Goal: Communication & Community: Answer question/provide support

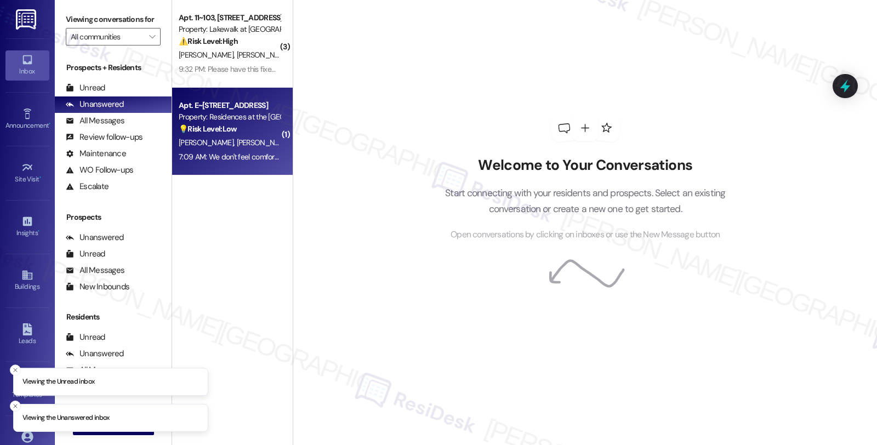
click at [272, 140] on div "[PERSON_NAME] [PERSON_NAME]" at bounding box center [230, 143] width 104 height 14
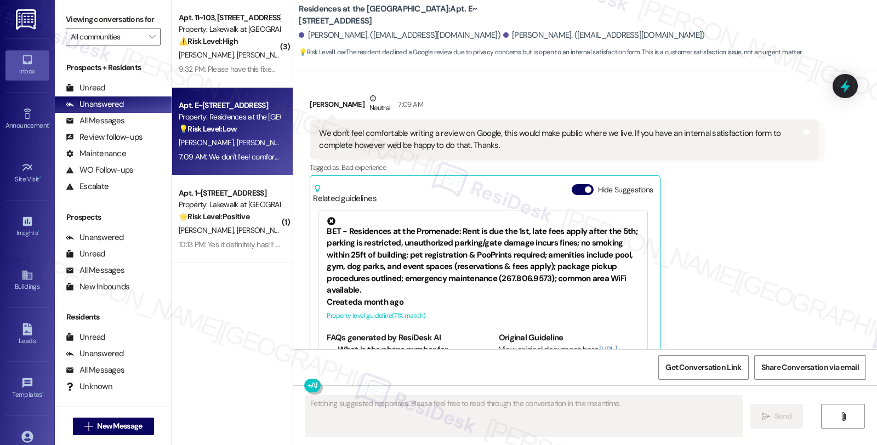
scroll to position [2393, 0]
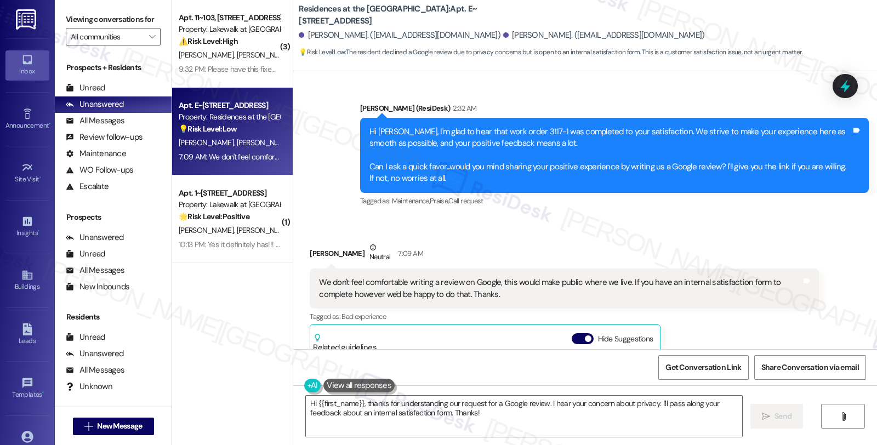
click at [316, 242] on div "[PERSON_NAME] Neutral 7:09 AM" at bounding box center [564, 255] width 509 height 27
copy div "[PERSON_NAME]"
click at [306, 402] on textarea "Hi {{first_name}}, thanks for understanding our request for a Google review. I …" at bounding box center [524, 416] width 436 height 41
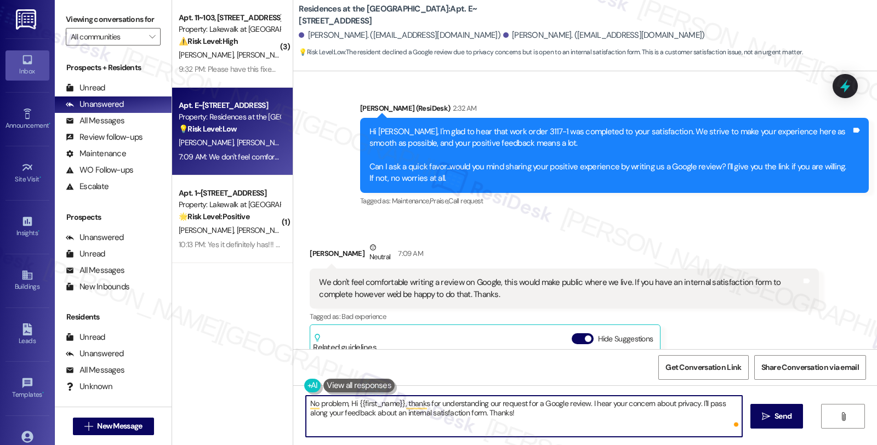
paste textarea "[PERSON_NAME]"
click at [606, 405] on textarea "No problem, [PERSON_NAME], Hi {{first_name}}, thanks for understanding our requ…" at bounding box center [524, 416] width 436 height 41
drag, startPoint x: 479, startPoint y: 404, endPoint x: 721, endPoint y: 407, distance: 241.8
click at [721, 407] on textarea "No problem, [PERSON_NAME], I hear your concern about privacy. I'll pass along y…" at bounding box center [524, 416] width 436 height 41
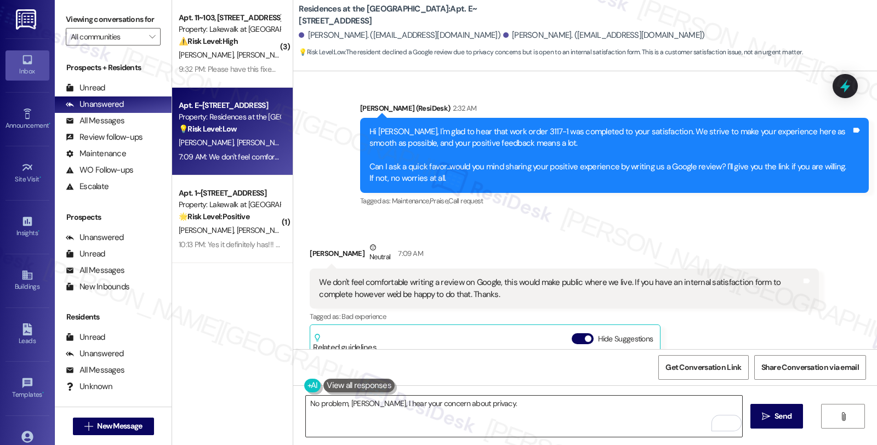
drag, startPoint x: 468, startPoint y: 418, endPoint x: 510, endPoint y: 409, distance: 43.4
click at [468, 418] on textarea "No problem, [PERSON_NAME], I hear your concern about privacy." at bounding box center [524, 416] width 436 height 41
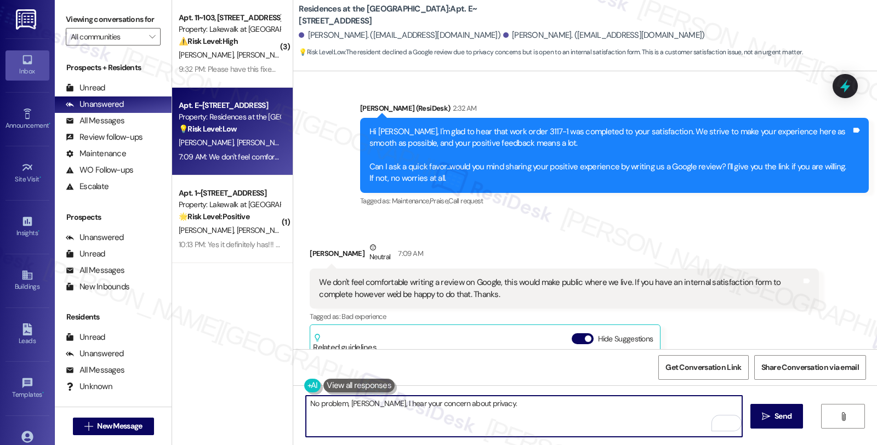
click at [519, 406] on textarea "No problem, [PERSON_NAME], I hear your concern about privacy." at bounding box center [524, 416] width 436 height 41
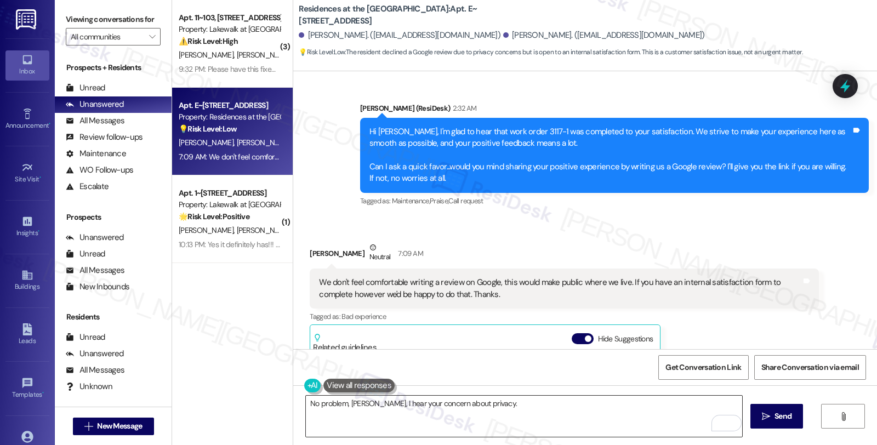
click at [485, 406] on textarea "No problem, [PERSON_NAME], I hear your concern about privacy." at bounding box center [524, 416] width 436 height 41
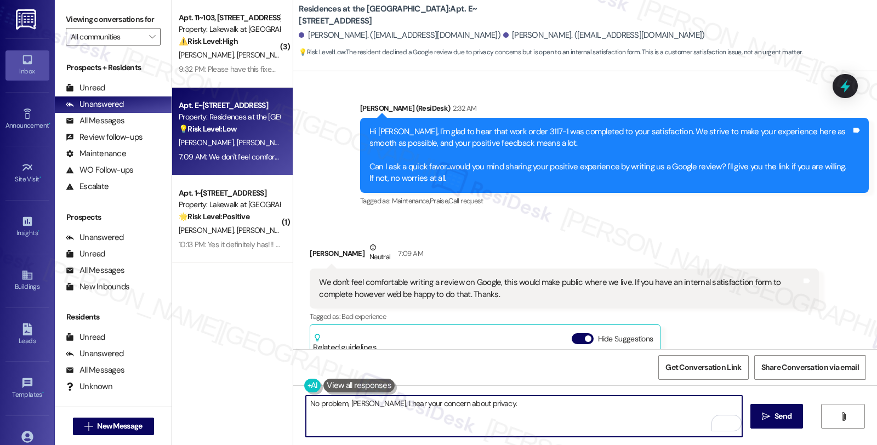
paste textarea "If you ever need anything in the future, please don't hesitate to reach out. Ha…"
type textarea "No problem, [PERSON_NAME], I hear your concern about privacy. If you ever need …"
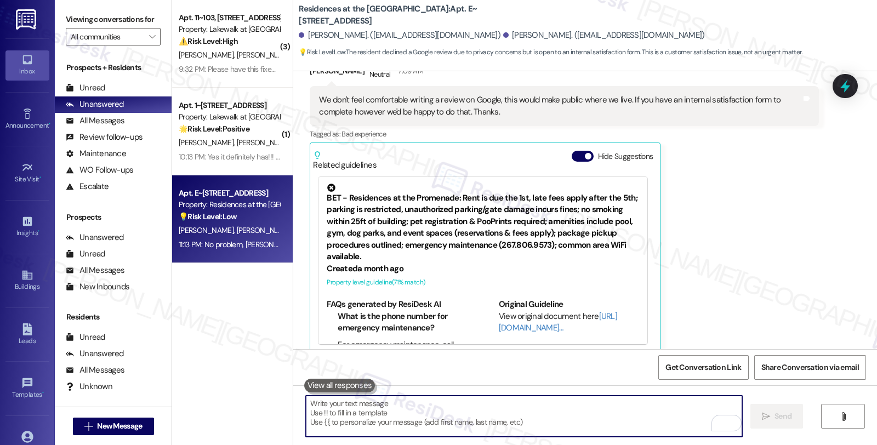
scroll to position [2664, 0]
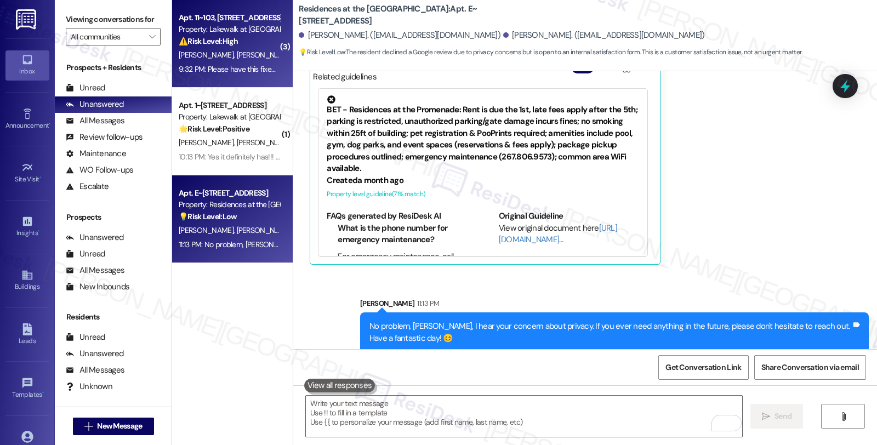
click at [258, 57] on span "[PERSON_NAME] Dos [PERSON_NAME] Bahia" at bounding box center [309, 55] width 145 height 10
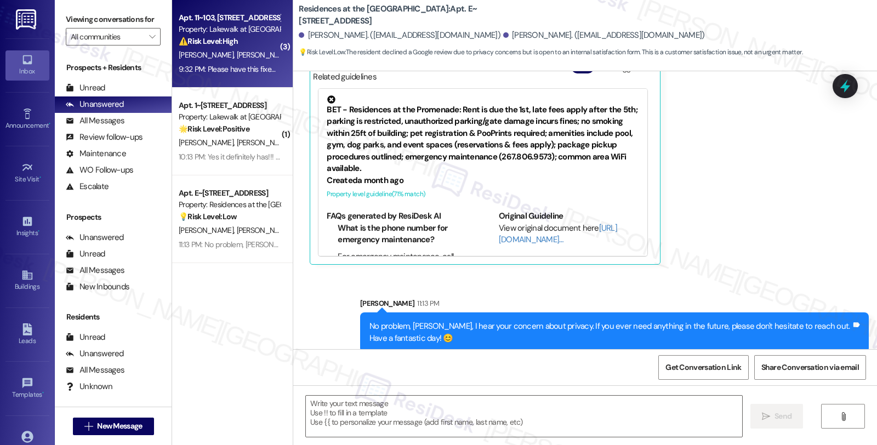
type textarea "Fetching suggested responses. Please feel free to read through the conversation…"
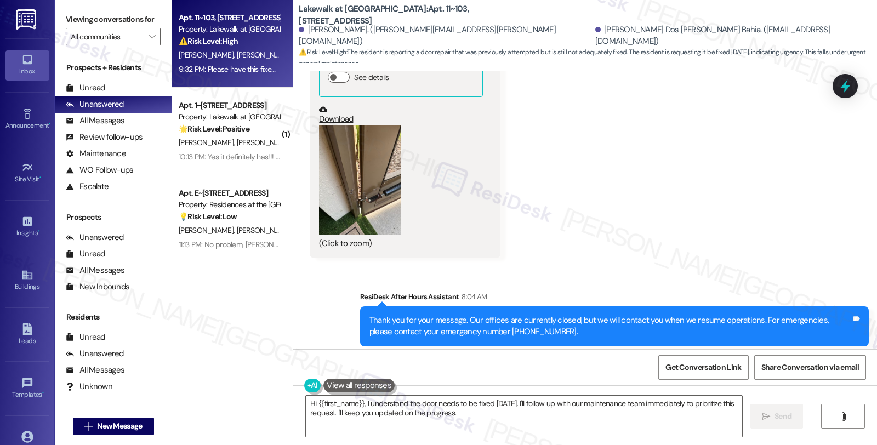
scroll to position [5162, 0]
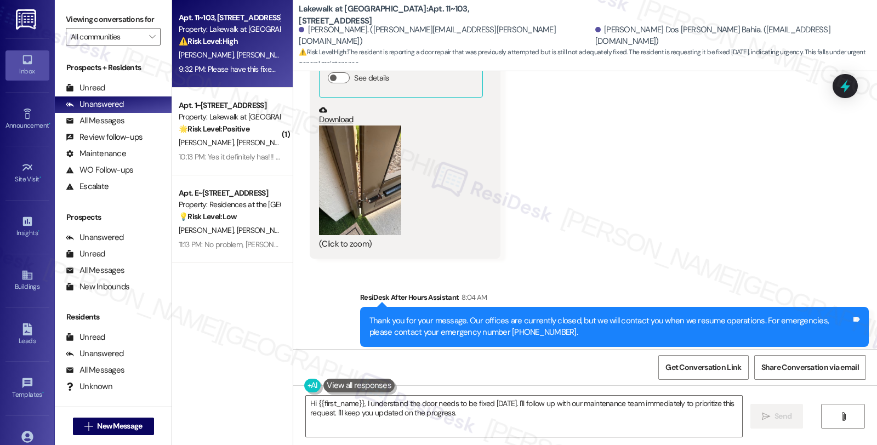
click at [355, 168] on button "Zoom image" at bounding box center [360, 181] width 82 height 110
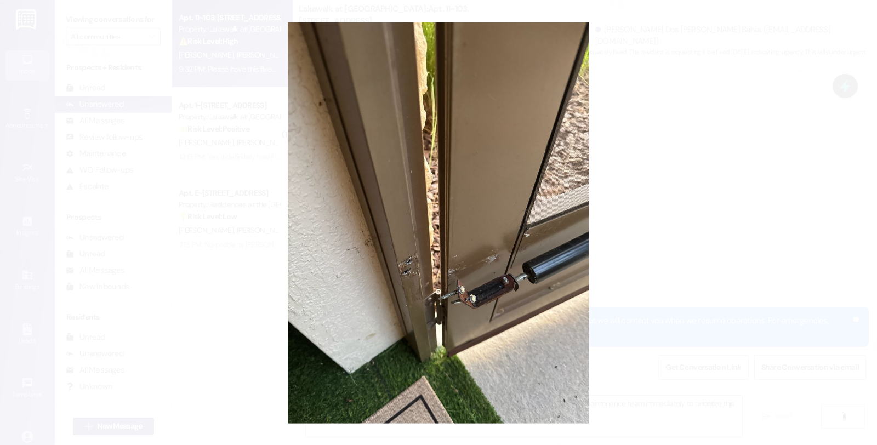
click at [661, 163] on button "Unzoom image" at bounding box center [438, 222] width 877 height 445
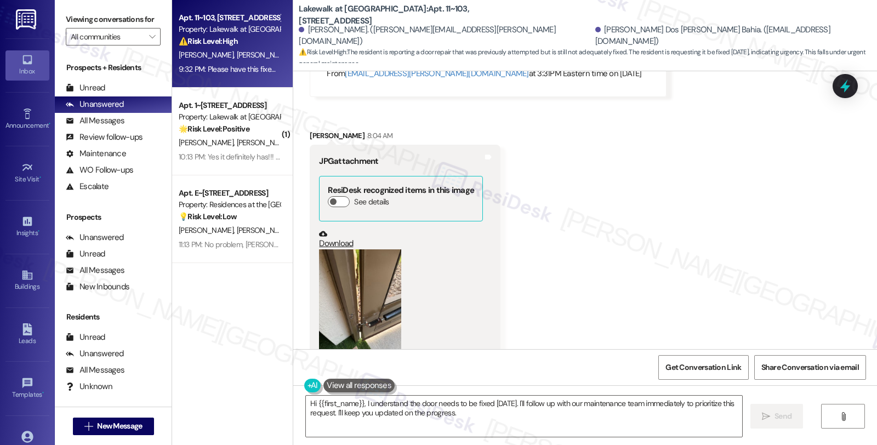
scroll to position [5040, 0]
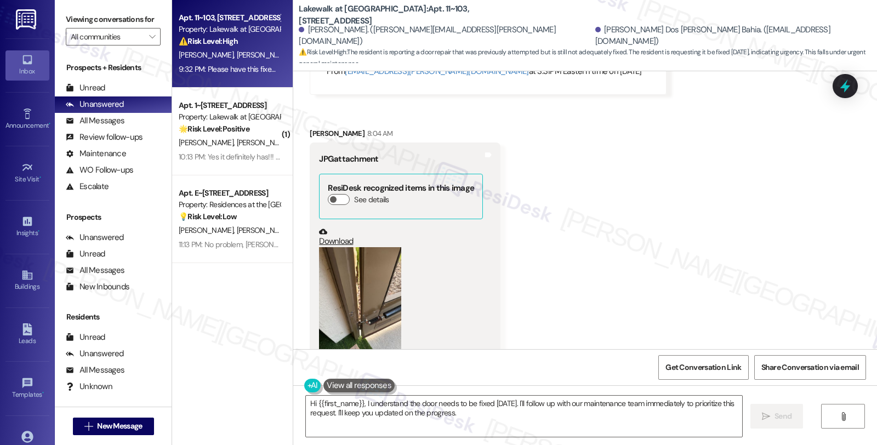
click at [372, 251] on button "Zoom image" at bounding box center [360, 302] width 82 height 110
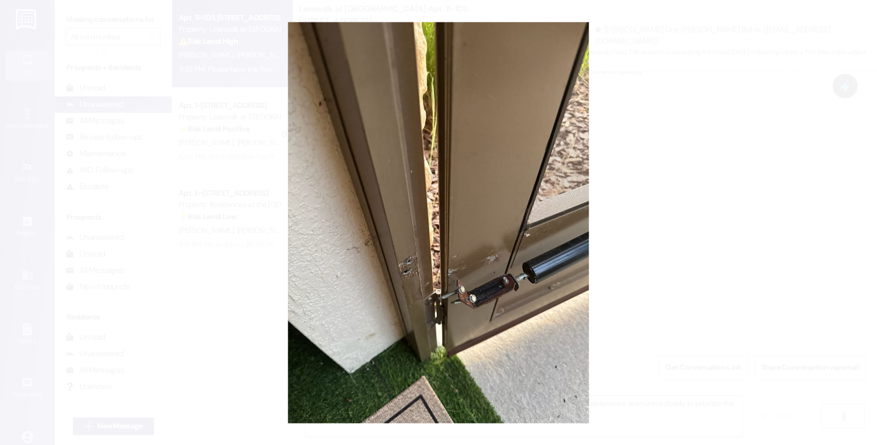
click at [678, 242] on button "Unzoom image" at bounding box center [438, 222] width 877 height 445
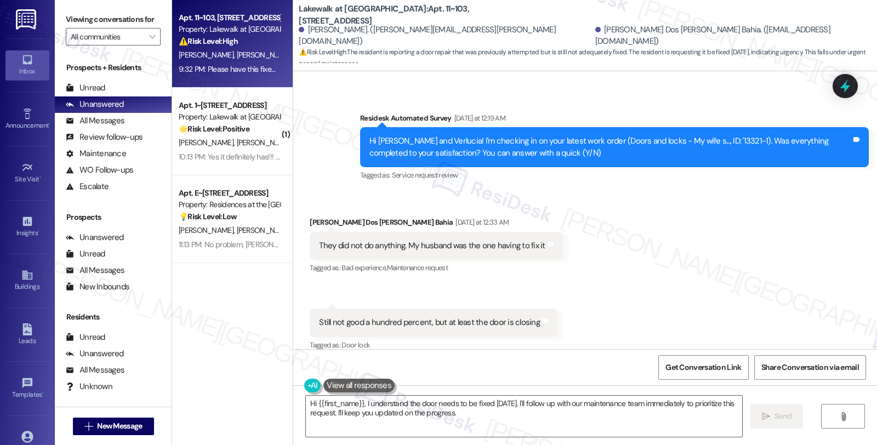
scroll to position [3212, 0]
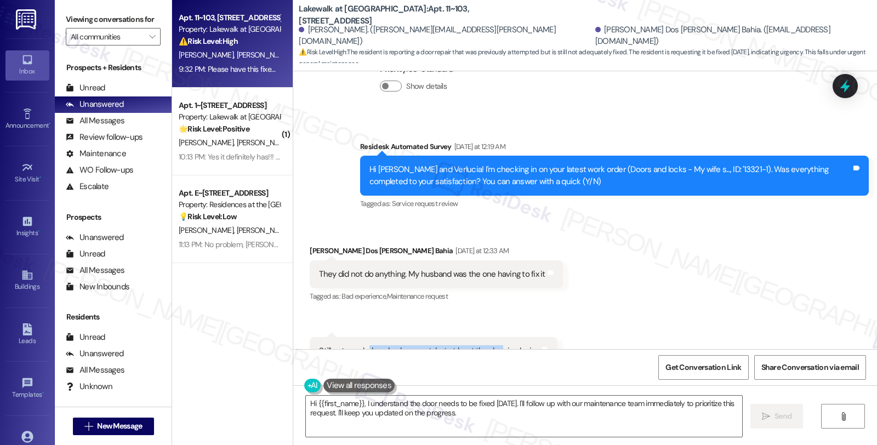
drag, startPoint x: 362, startPoint y: 327, endPoint x: 491, endPoint y: 328, distance: 128.9
click at [491, 345] on div "Still not good a hundred percent, but at least the door is closing" at bounding box center [429, 351] width 221 height 12
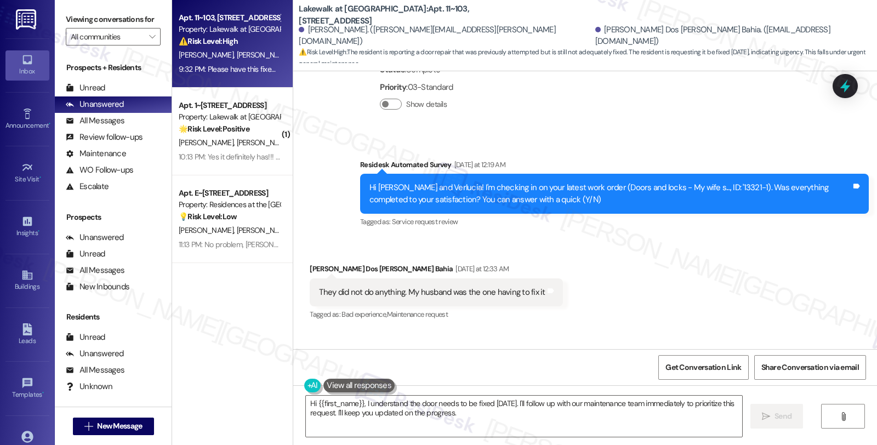
scroll to position [3274, 0]
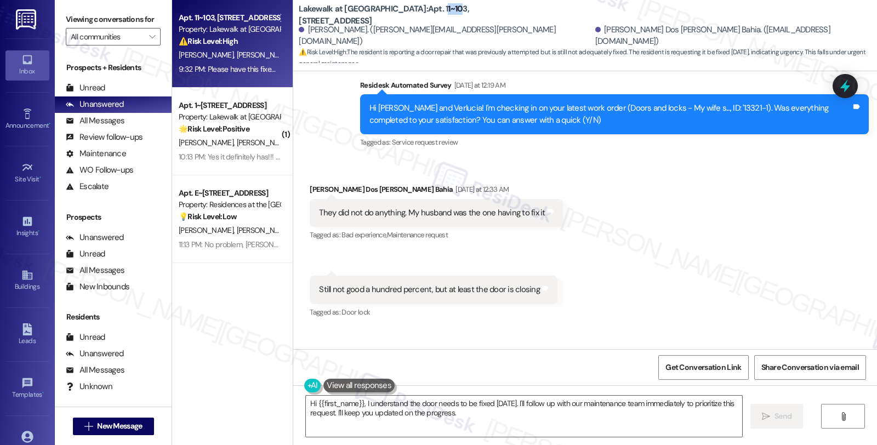
drag, startPoint x: 382, startPoint y: 13, endPoint x: 399, endPoint y: 14, distance: 17.6
click at [399, 14] on b "Lakewalk at [GEOGRAPHIC_DATA]: Apt. 11~103, [STREET_ADDRESS]" at bounding box center [408, 15] width 219 height 24
click at [382, 16] on b "Lakewalk at [GEOGRAPHIC_DATA]: Apt. 11~103, [STREET_ADDRESS]" at bounding box center [408, 15] width 219 height 24
drag, startPoint x: 381, startPoint y: 13, endPoint x: 402, endPoint y: 13, distance: 21.4
click at [402, 13] on b "Lakewalk at [GEOGRAPHIC_DATA]: Apt. 11~103, [STREET_ADDRESS]" at bounding box center [408, 15] width 219 height 24
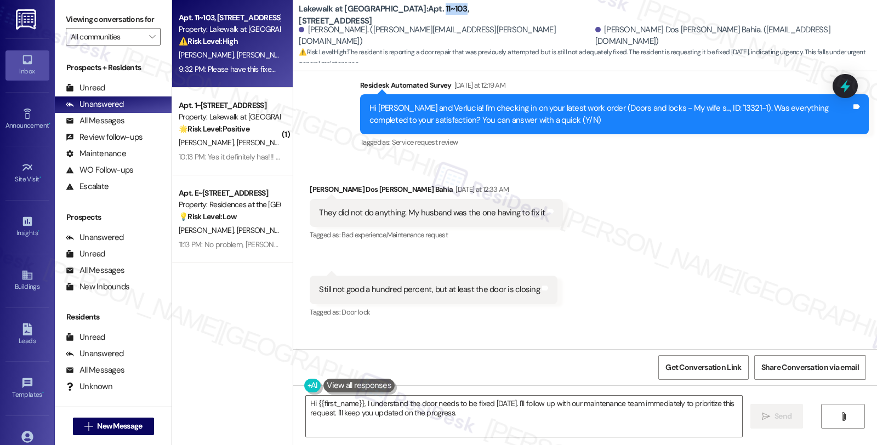
copy b "11~103"
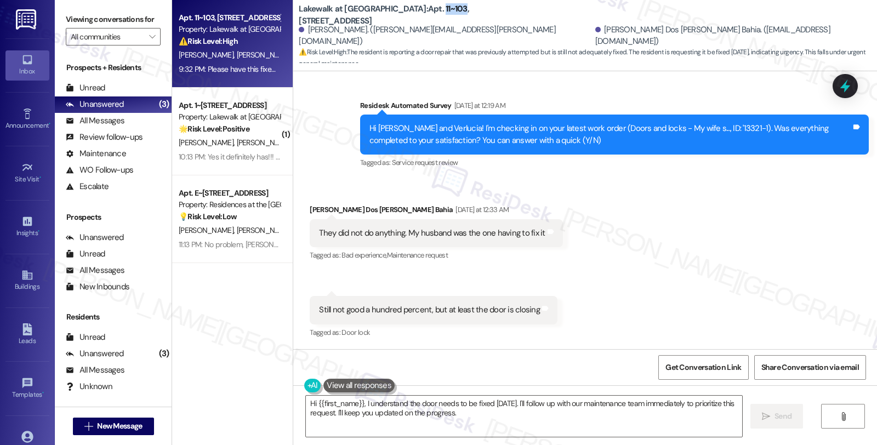
scroll to position [3212, 0]
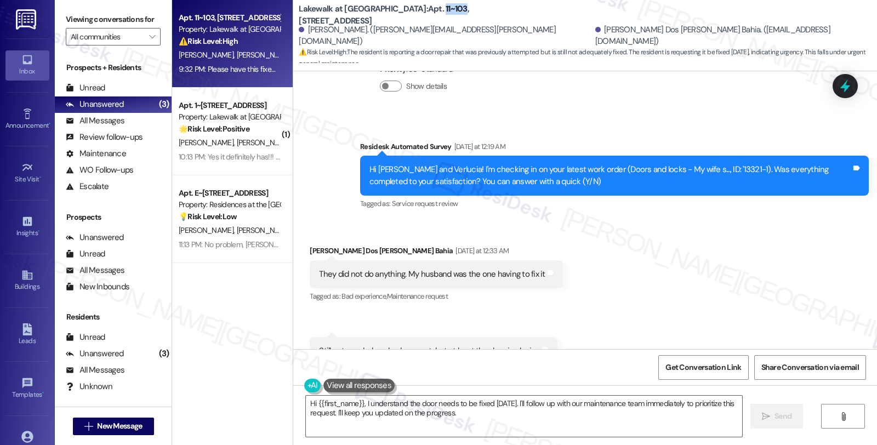
copy b "11~103"
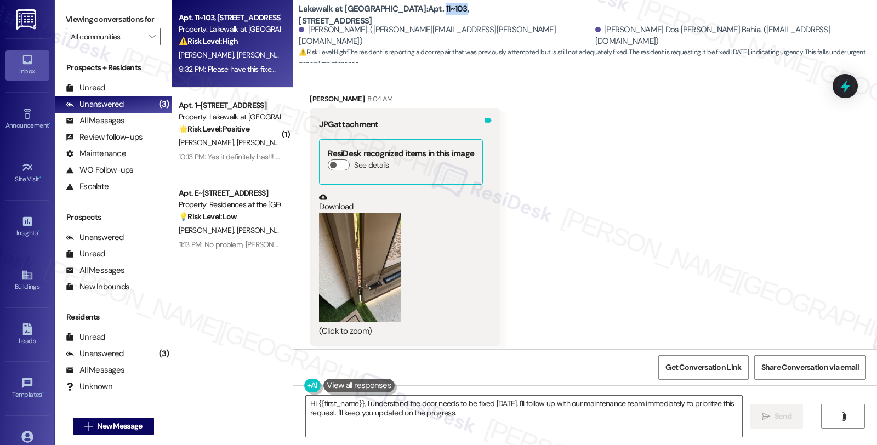
scroll to position [5345, 0]
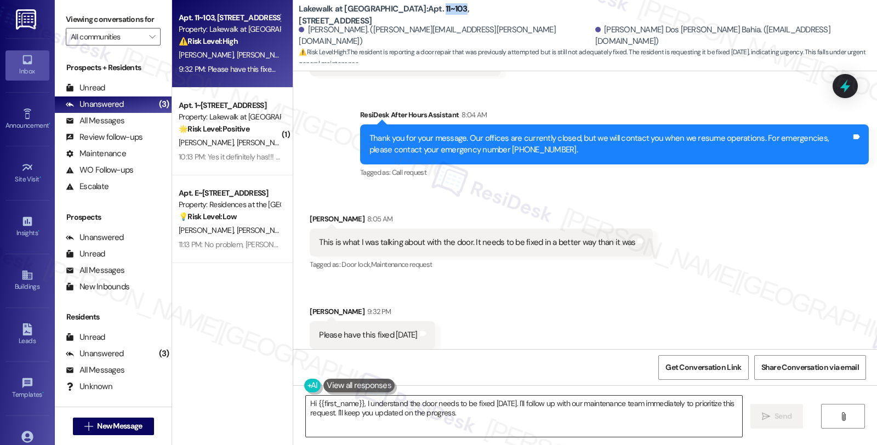
drag, startPoint x: 311, startPoint y: 401, endPoint x: 330, endPoint y: 401, distance: 18.6
click at [311, 401] on textarea "Hi {{first_name}}, I understand the door needs to be fixed [DATE]. I'll follow …" at bounding box center [524, 416] width 436 height 41
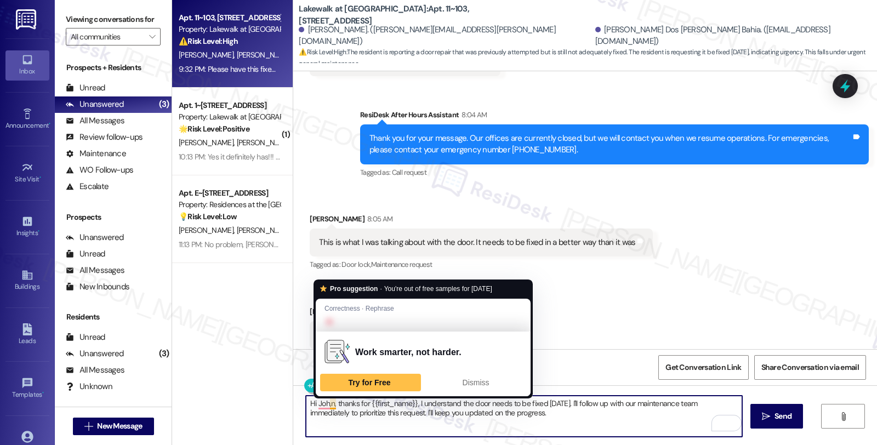
click at [324, 404] on textarea "Hi Joh,n, thanks for {{first_name}}, I understand the door needs to be fixed [D…" at bounding box center [524, 416] width 436 height 41
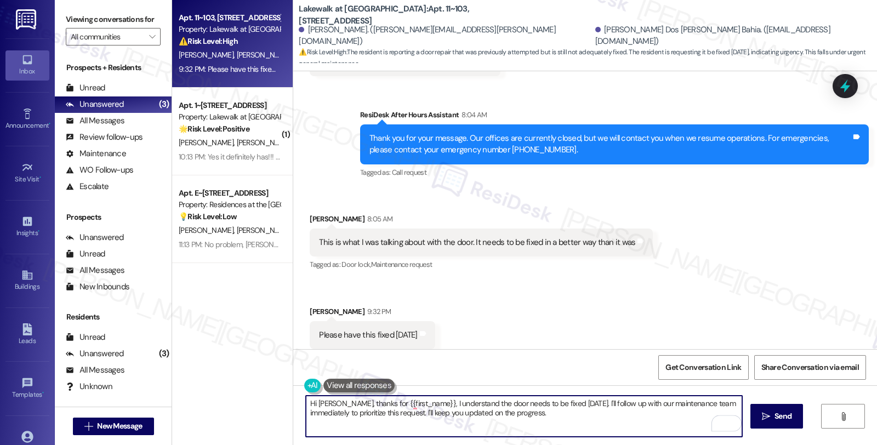
click at [362, 401] on textarea "Hi [PERSON_NAME], thanks for {{first_name}}, I understand the door needs to be …" at bounding box center [524, 416] width 436 height 41
click at [423, 401] on textarea "Hi [PERSON_NAME], thanks for sending the photo. {{first_name}}, I understand th…" at bounding box center [524, 416] width 436 height 41
click at [503, 404] on textarea "Hi [PERSON_NAME], thanks for sending the photo. I see you've put in work or{{fi…" at bounding box center [524, 416] width 436 height 41
paste textarea "13375-1"
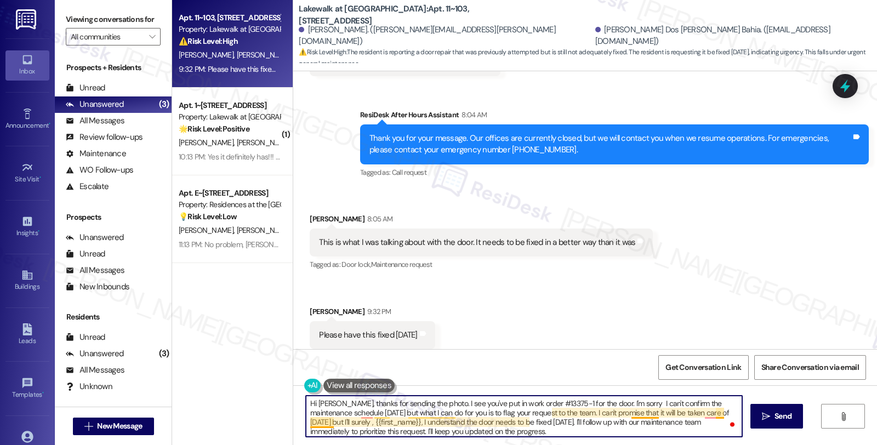
click at [324, 424] on textarea "Hi [PERSON_NAME], thanks for sending the photo. I see you've put in work order …" at bounding box center [524, 416] width 436 height 41
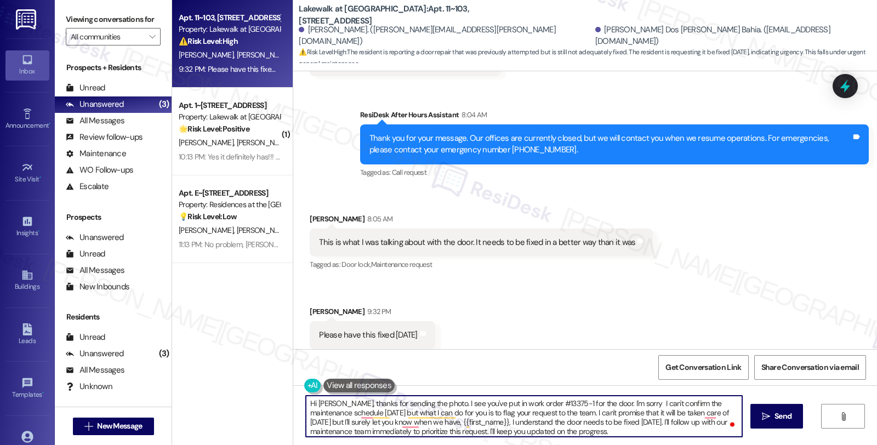
click at [710, 412] on textarea "Hi [PERSON_NAME], thanks for sending the photo. I see you've put in work order …" at bounding box center [524, 416] width 436 height 41
drag, startPoint x: 710, startPoint y: 413, endPoint x: 725, endPoint y: 412, distance: 14.8
click at [725, 412] on textarea "Hi [PERSON_NAME], thanks for sending the photo. I see you've put in work order …" at bounding box center [524, 416] width 436 height 41
drag, startPoint x: 450, startPoint y: 423, endPoint x: 627, endPoint y: 433, distance: 177.4
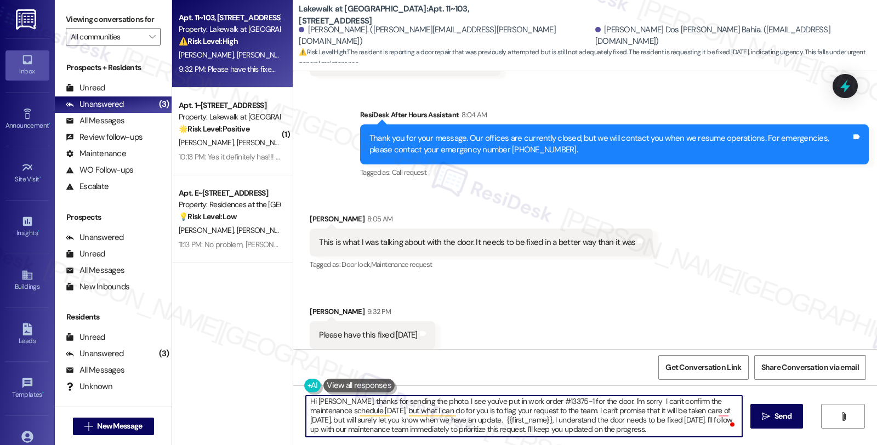
click at [627, 433] on textarea "Hi [PERSON_NAME], thanks for sending the photo. I see you've put in work order …" at bounding box center [524, 416] width 436 height 41
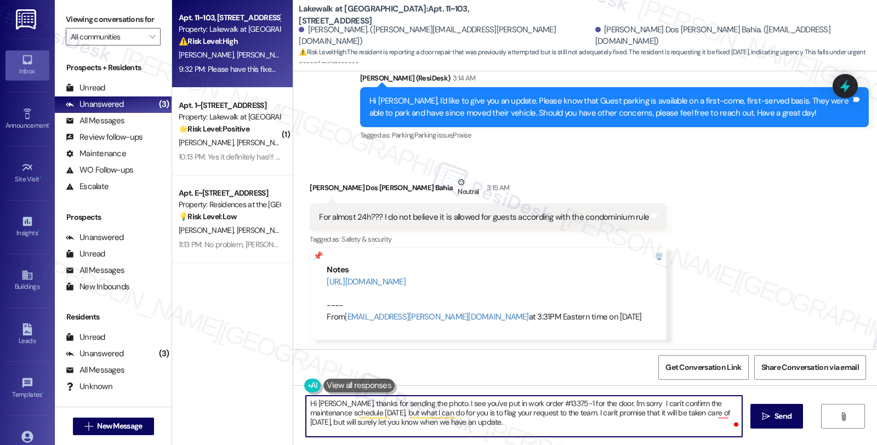
scroll to position [4979, 0]
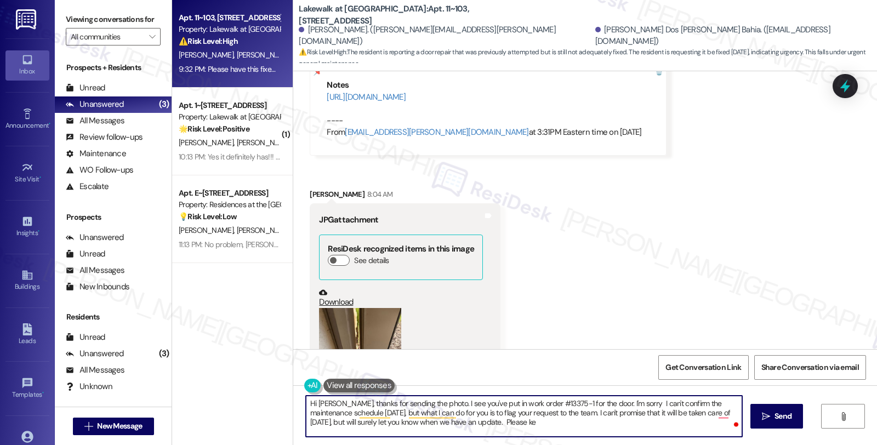
type textarea "Hi [PERSON_NAME], thanks for sending the photo. I see you've put in work order …"
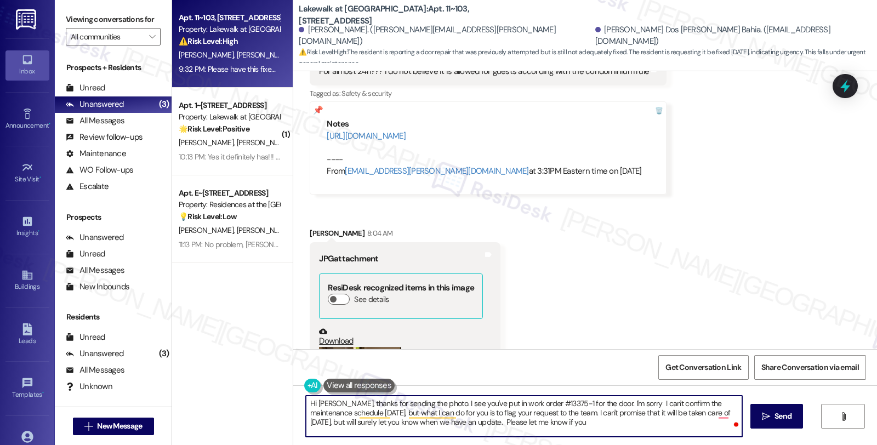
scroll to position [4857, 0]
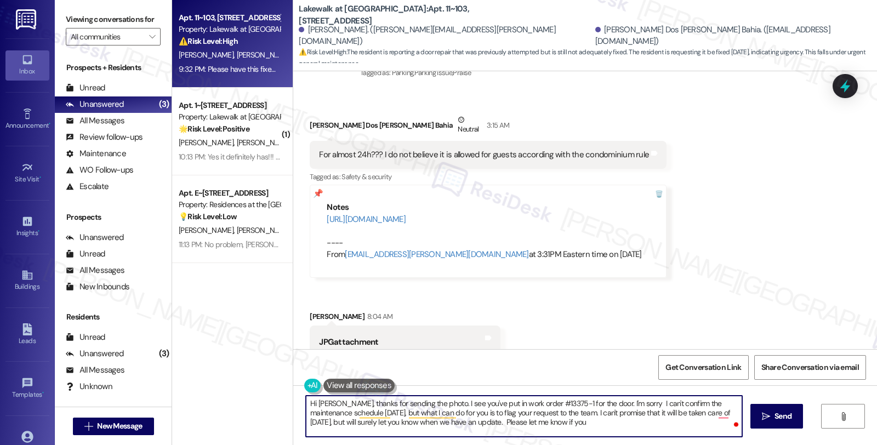
click at [318, 114] on div "Verlucia Souza Dos Santos Bahia Neutral 3:15 AM" at bounding box center [488, 127] width 357 height 27
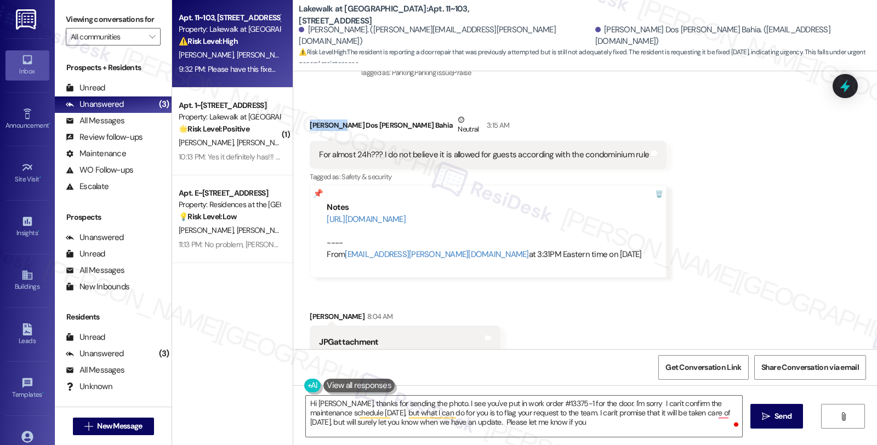
click at [318, 114] on div "Verlucia Souza Dos Santos Bahia Neutral 3:15 AM" at bounding box center [488, 127] width 357 height 27
copy div "Verlucia"
click at [449, 421] on textarea "Hi John, thanks for sending the photo. I see you've put in work order #13375-1 …" at bounding box center [524, 416] width 436 height 41
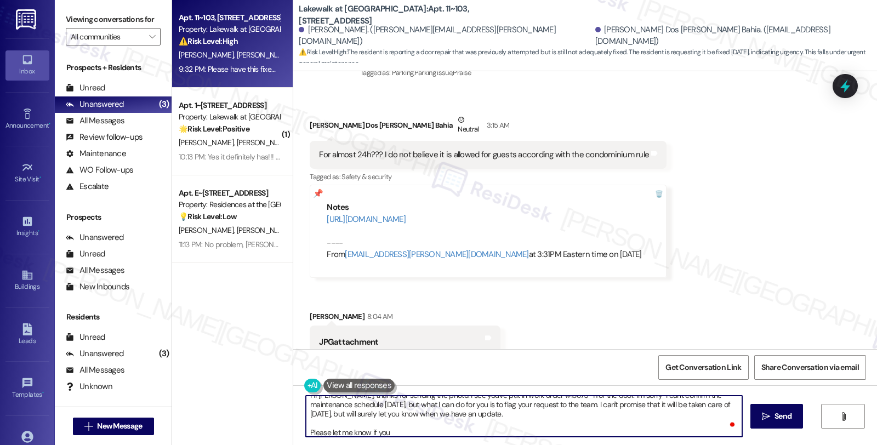
scroll to position [8, 0]
paste textarea "Verlucia"
click at [332, 430] on textarea "Hi John, thanks for sending the photo. I see you've put in work order #13375-1 …" at bounding box center [524, 416] width 436 height 41
click at [383, 430] on textarea "Hi John, thanks for sending the photo. I see you've put in work order #13375-1 …" at bounding box center [524, 416] width 436 height 41
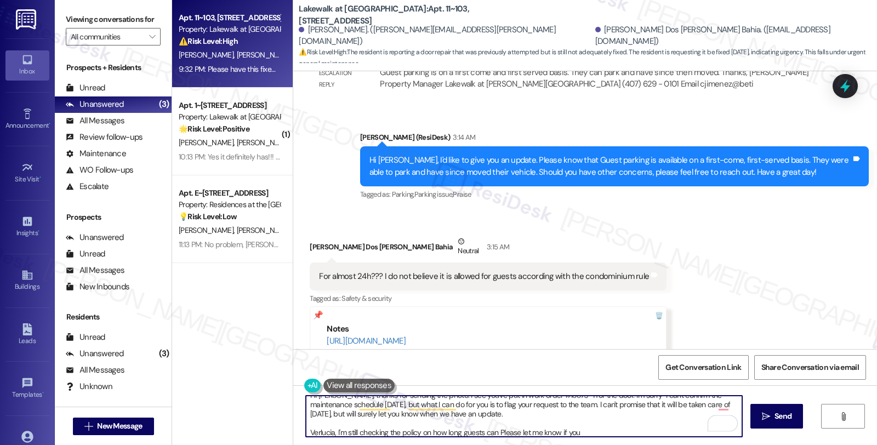
scroll to position [4614, 0]
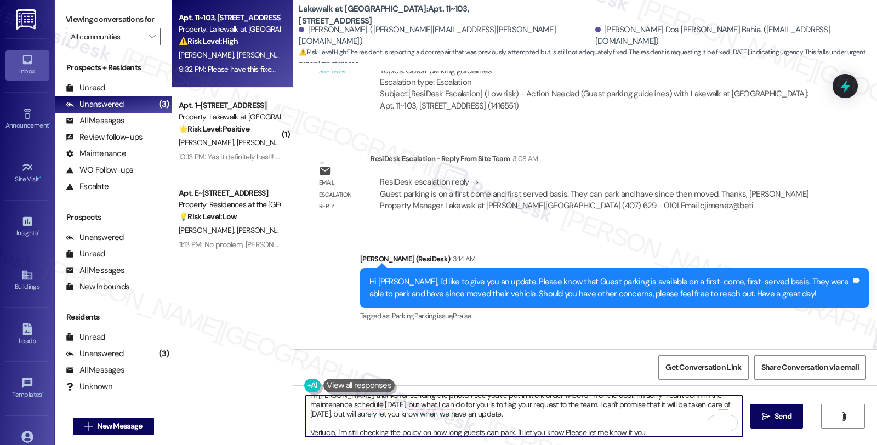
click at [516, 432] on textarea "Hi John, thanks for sending the photo. I see you've put in work order #13375-1 …" at bounding box center [524, 416] width 436 height 41
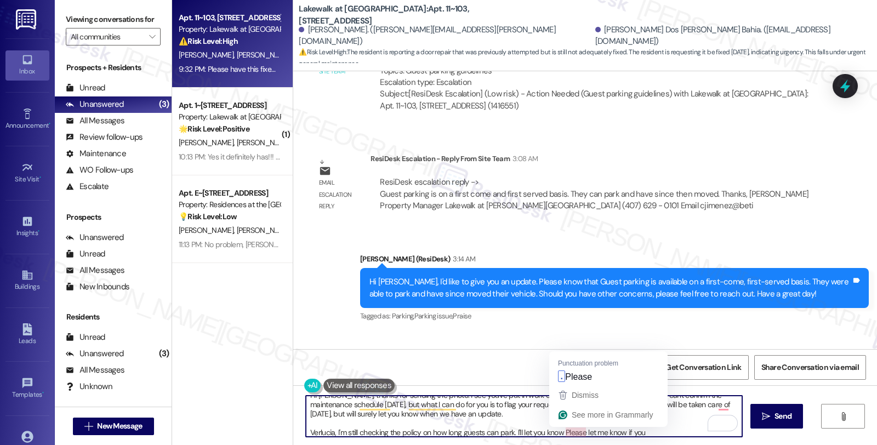
click at [557, 435] on textarea "Hi John, thanks for sending the photo. I see you've put in work order #13375-1 …" at bounding box center [524, 416] width 436 height 41
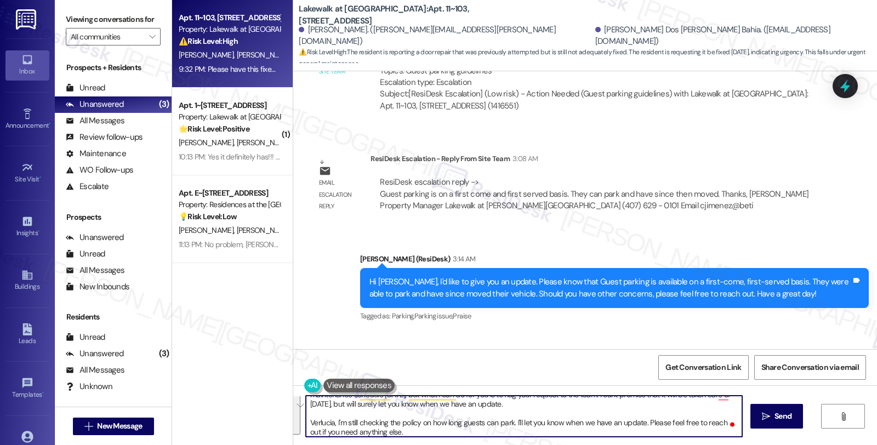
scroll to position [0, 0]
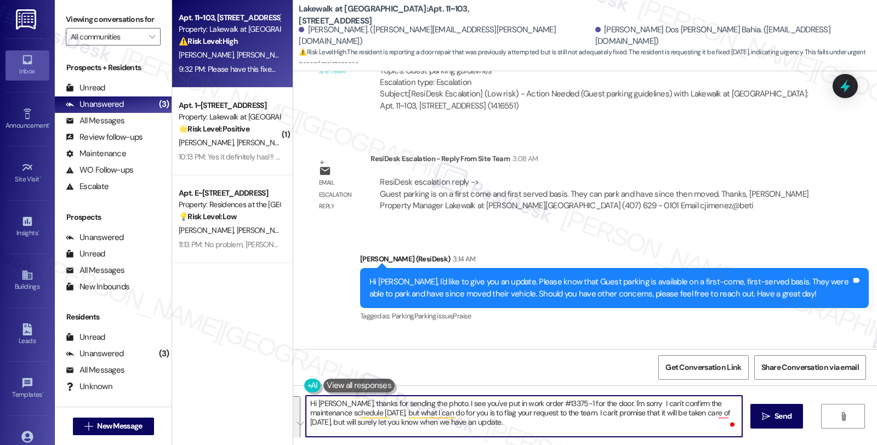
paste textarea "Thank you for sending the photo. I see you’ve submitted work order #13375-1 for…"
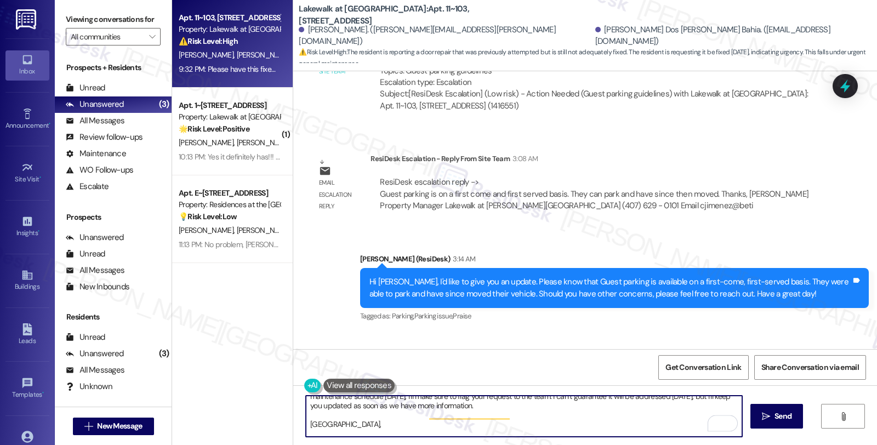
scroll to position [3, 0]
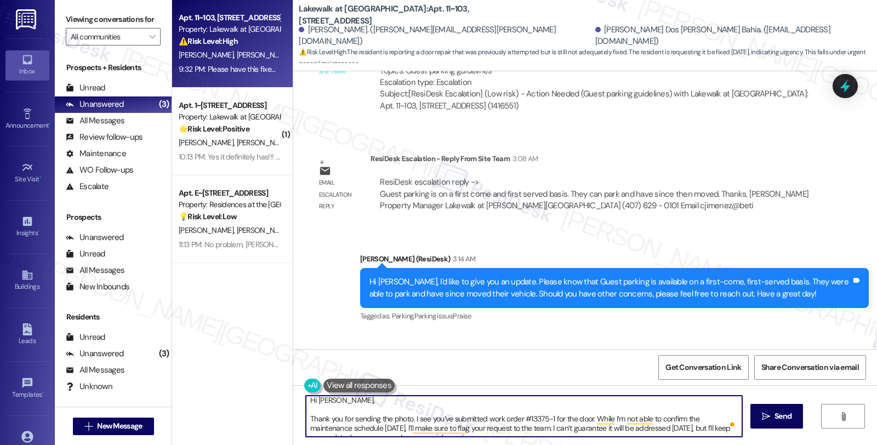
click at [403, 404] on textarea "Hi John, Thank you for sending the photo. I see you’ve submitted work order #13…" at bounding box center [524, 416] width 436 height 41
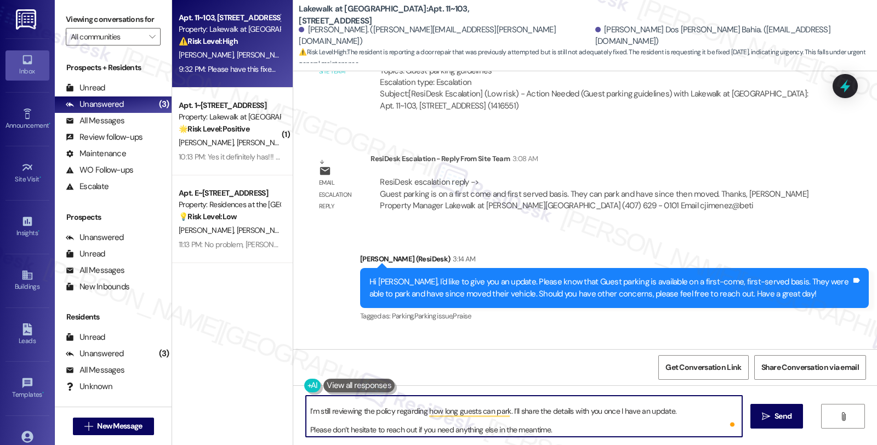
scroll to position [0, 0]
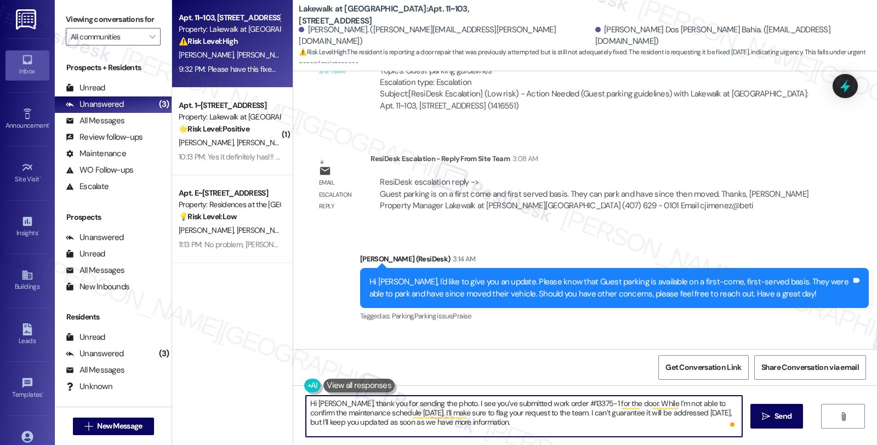
click at [388, 430] on textarea "Hi John, thank you for sending the photo. I see you’ve submitted work order #13…" at bounding box center [524, 416] width 436 height 41
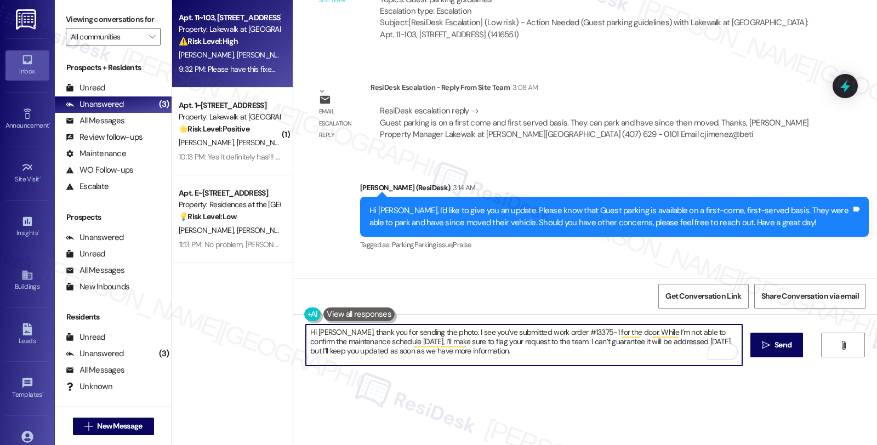
click at [353, 358] on textarea "Hi John, thank you for sending the photo. I see you’ve submitted work order #13…" at bounding box center [524, 345] width 436 height 41
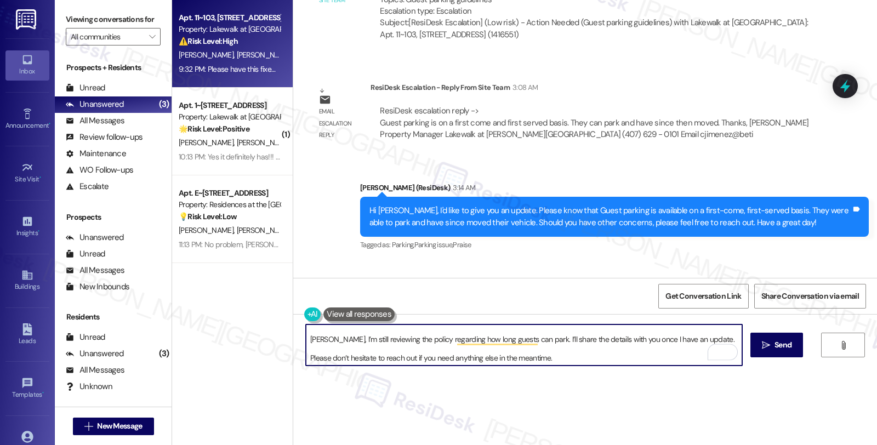
click at [564, 359] on textarea "Hi John, thank you for sending the photo. I see you’ve submitted work order #13…" at bounding box center [524, 345] width 436 height 41
type textarea "Hi John, thank you for sending the photo. I see you’ve submitted work order #13…"
click at [773, 341] on span "Send" at bounding box center [783, 345] width 21 height 12
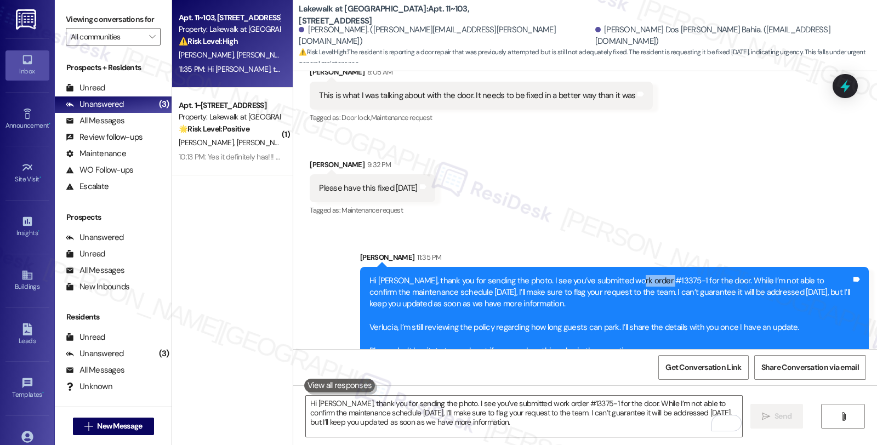
drag, startPoint x: 621, startPoint y: 255, endPoint x: 653, endPoint y: 255, distance: 31.8
click at [653, 275] on div "Hi John, thank you for sending the photo. I see you’ve submitted work order #13…" at bounding box center [611, 316] width 482 height 82
copy div "#13375-1"
click at [845, 88] on icon at bounding box center [845, 86] width 13 height 17
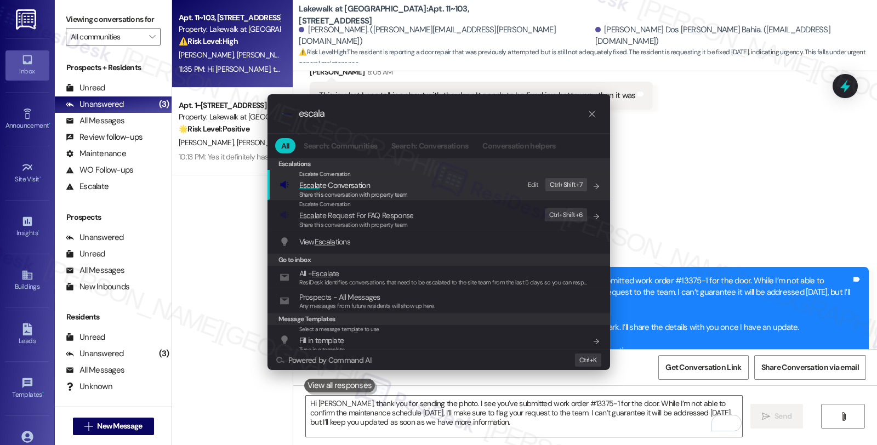
type input "escala"
click at [363, 183] on span "Escala te Conversation" at bounding box center [334, 185] width 71 height 10
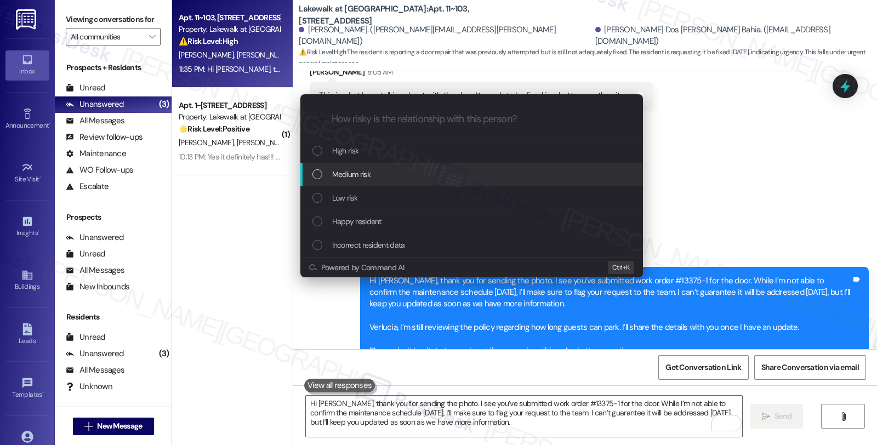
click at [364, 173] on span "Medium risk" at bounding box center [351, 174] width 38 height 12
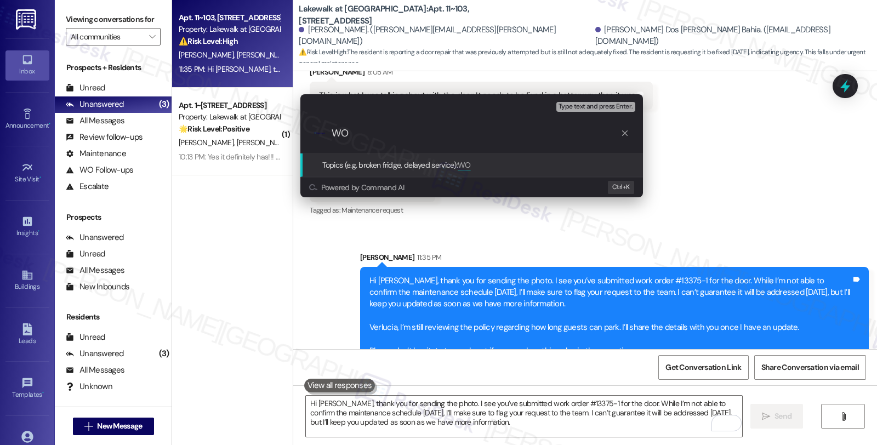
paste input "#13375-1"
click at [436, 128] on input "WO #13375-1 (door); Guset parking" at bounding box center [476, 134] width 289 height 12
type input "WO #13375-1 (door); Guest parking"
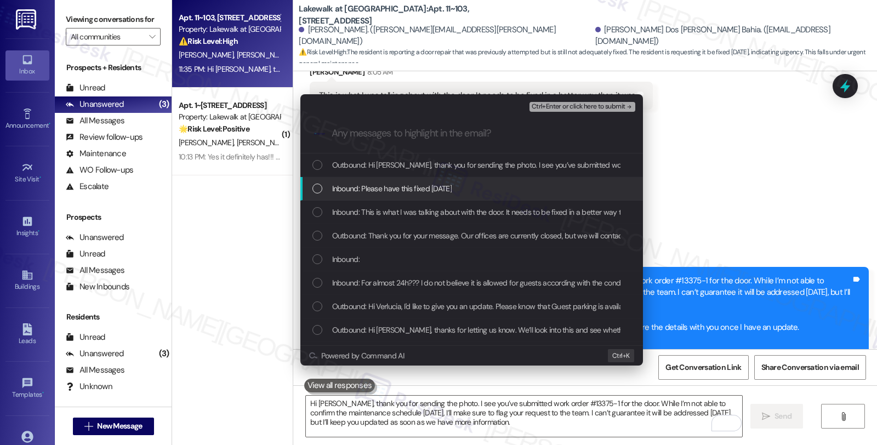
click at [418, 193] on span "Inbound: Please have this fixed today" at bounding box center [392, 189] width 120 height 12
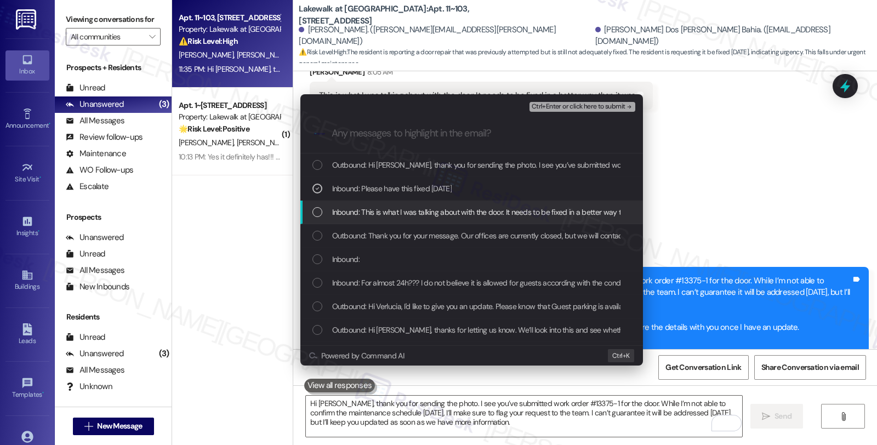
click at [409, 210] on span "Inbound: This is what I was talking about with the door. It needs to be fixed i…" at bounding box center [493, 212] width 322 height 12
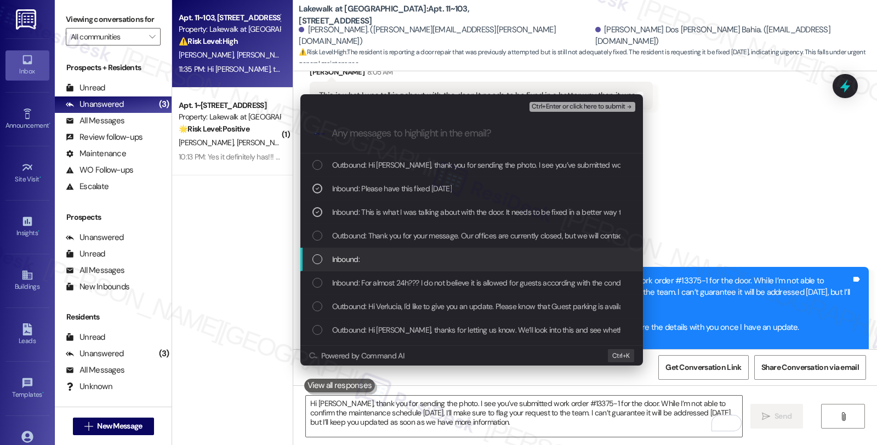
click at [413, 258] on div "Inbound:" at bounding box center [473, 259] width 321 height 12
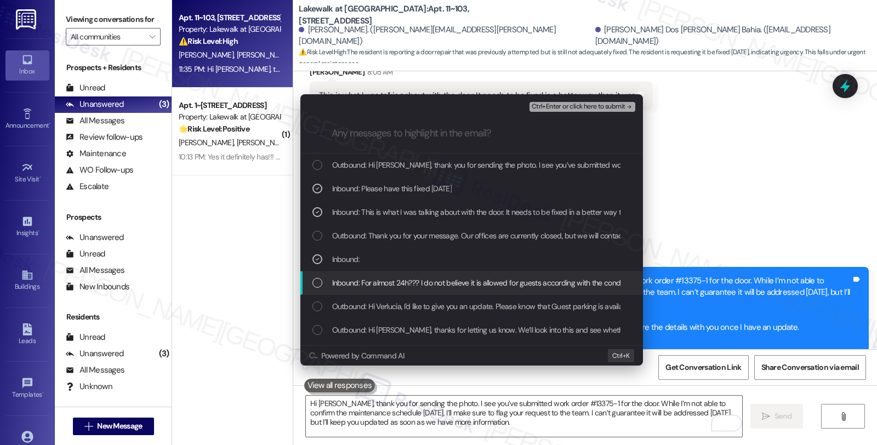
click at [415, 275] on div "Inbound: For almost 24h??? I do not believe it is allowed for guests according …" at bounding box center [471, 283] width 343 height 24
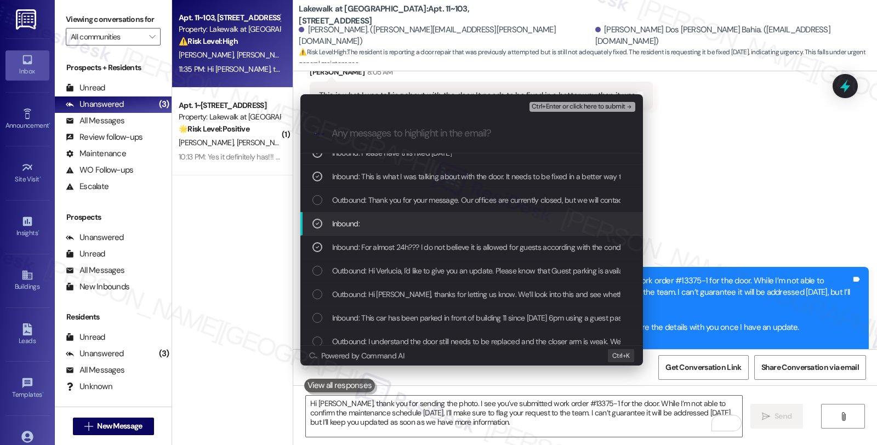
scroll to position [61, 0]
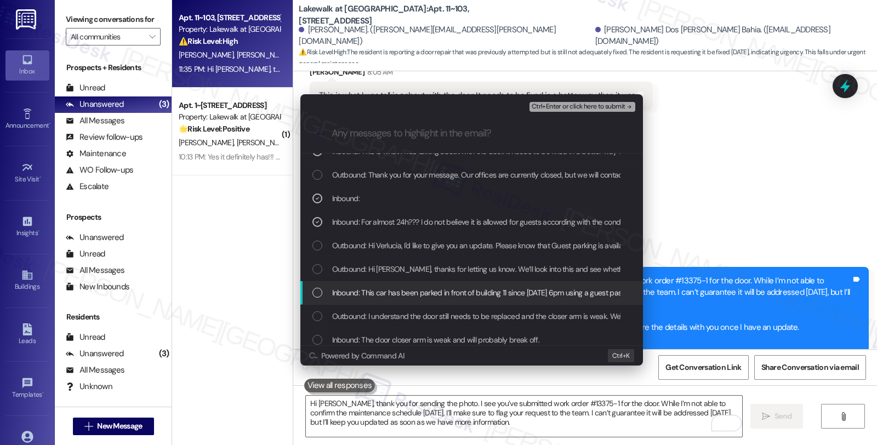
click at [525, 293] on span "Inbound: This car has been parked in front of building 11 since yesterday 6pm u…" at bounding box center [513, 293] width 362 height 12
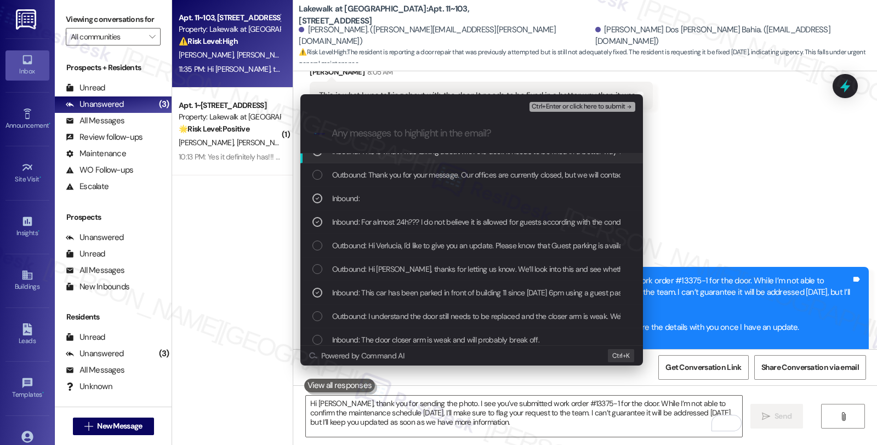
click at [576, 106] on span "Ctrl+Enter or click here to submit" at bounding box center [579, 107] width 94 height 8
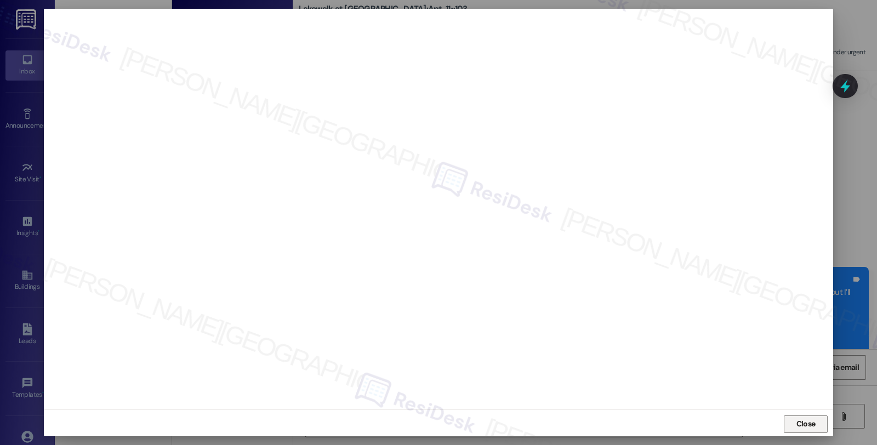
click at [807, 421] on span "Close" at bounding box center [806, 424] width 19 height 12
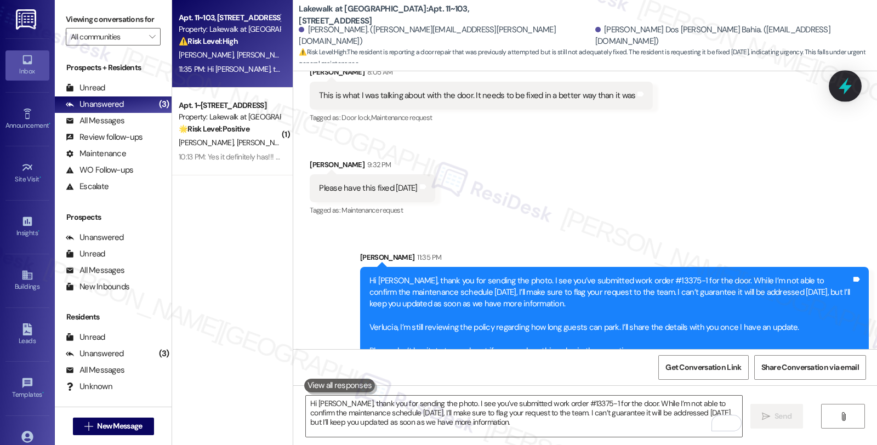
click at [850, 95] on div at bounding box center [845, 85] width 33 height 31
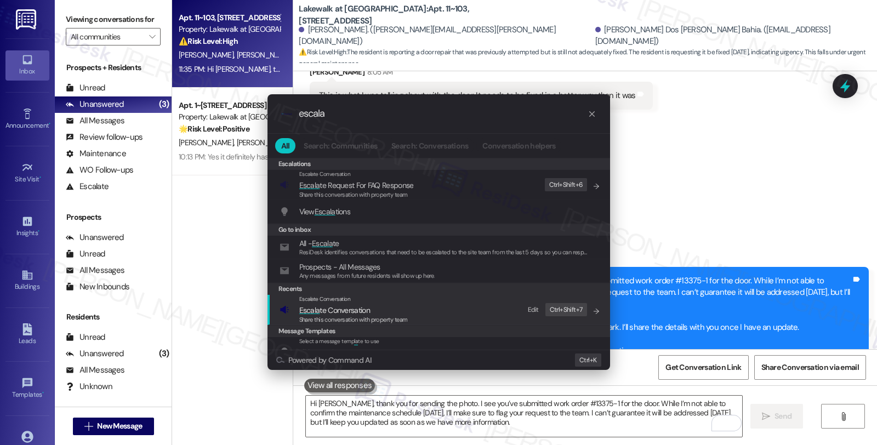
type input "escala"
click at [377, 303] on div "Escalate Conversation" at bounding box center [353, 299] width 109 height 9
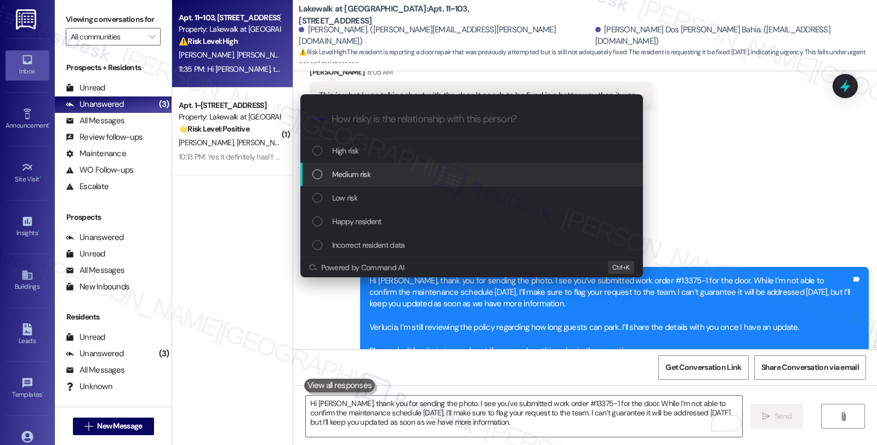
click at [367, 178] on span "Medium risk" at bounding box center [351, 174] width 38 height 12
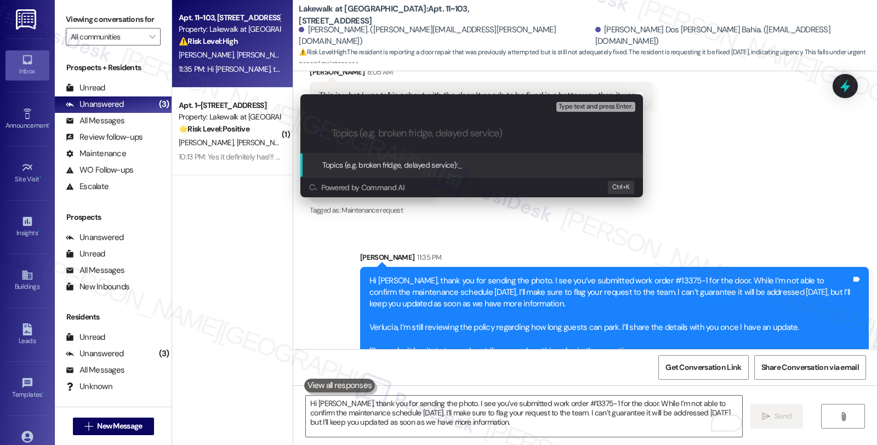
paste input "WO #13375-1 (door); Guest parking"
type input "WO #13375-1 (door); Guest parking"
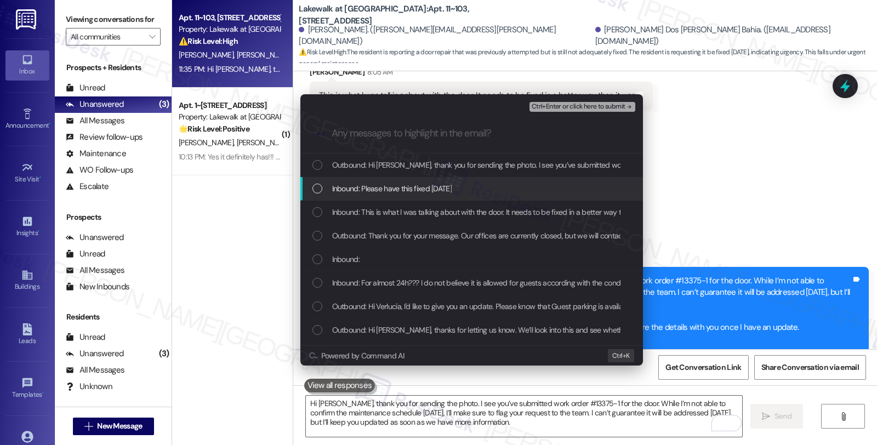
click at [370, 189] on span "Inbound: Please have this fixed today" at bounding box center [392, 189] width 120 height 12
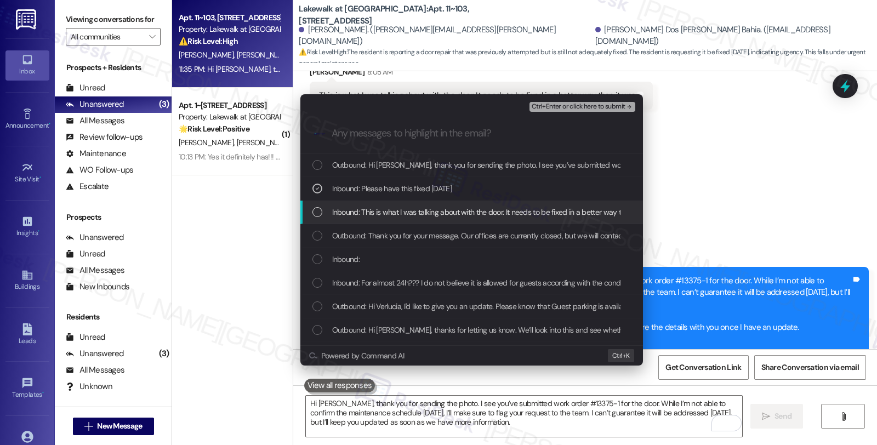
click at [373, 213] on span "Inbound: This is what I was talking about with the door. It needs to be fixed i…" at bounding box center [493, 212] width 322 height 12
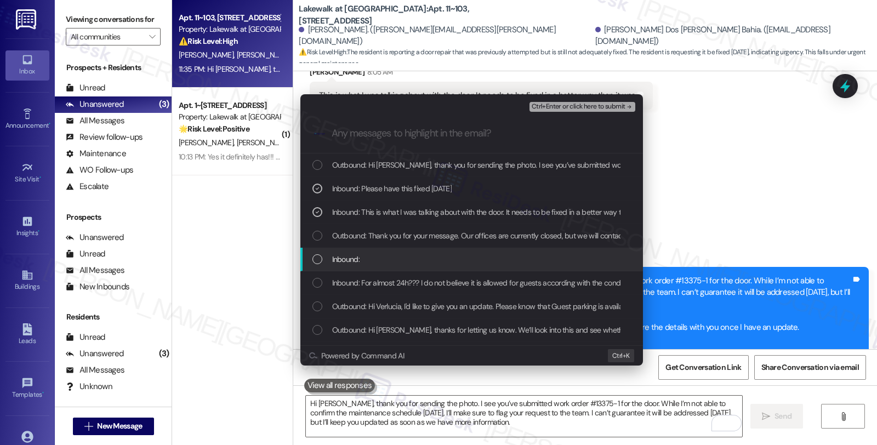
click at [371, 251] on div "Inbound:" at bounding box center [471, 260] width 343 height 24
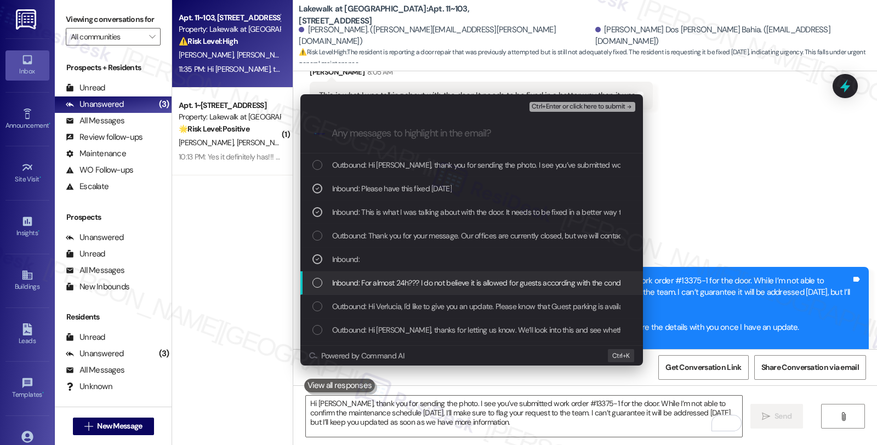
click at [373, 280] on span "Inbound: For almost 24h??? I do not believe it is allowed for guests according …" at bounding box center [496, 283] width 329 height 12
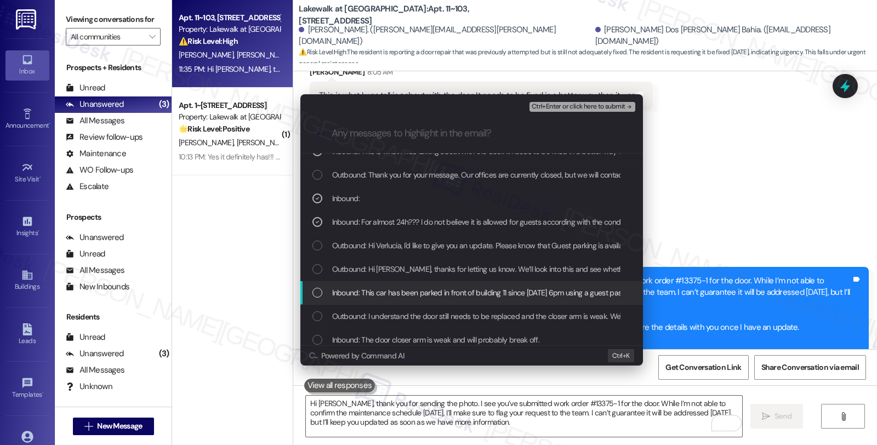
click at [387, 287] on span "Inbound: This car has been parked in front of building 11 since yesterday 6pm u…" at bounding box center [513, 293] width 362 height 12
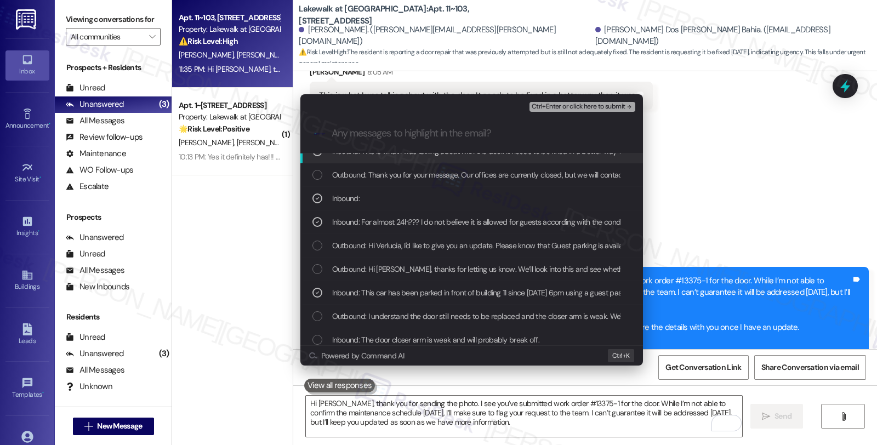
click at [568, 105] on span "Ctrl+Enter or click here to submit" at bounding box center [579, 107] width 94 height 8
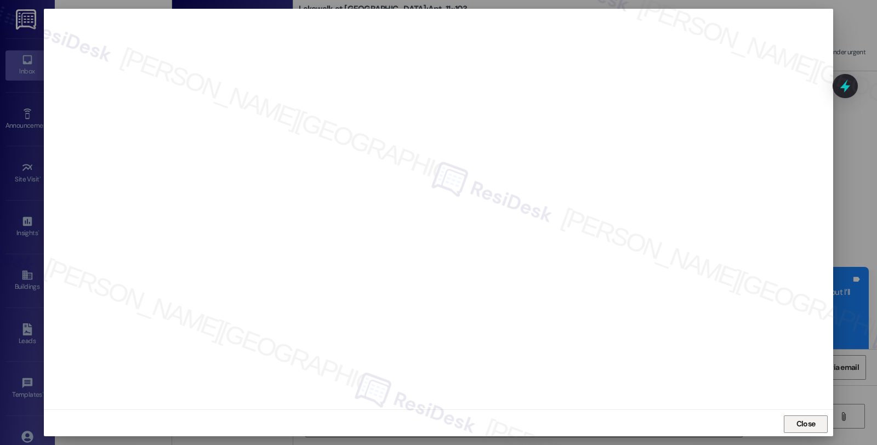
click at [810, 423] on span "Close" at bounding box center [806, 424] width 19 height 12
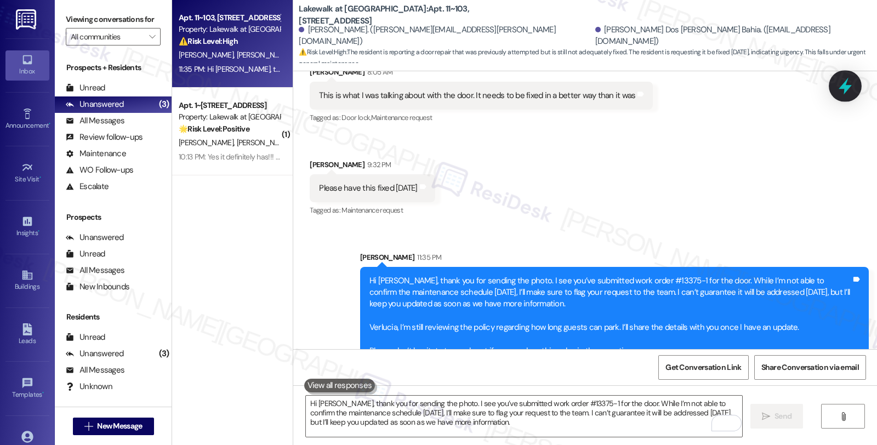
click at [846, 83] on icon at bounding box center [845, 86] width 13 height 17
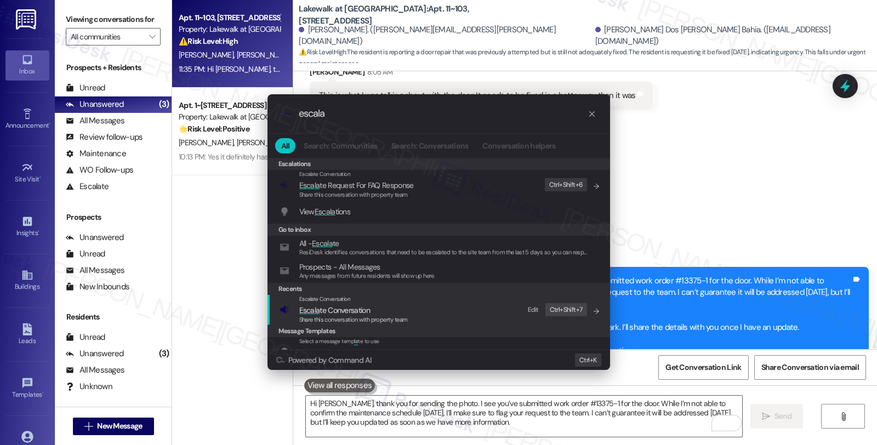
type input "escala"
click at [368, 307] on span "Escala te Conversation" at bounding box center [334, 310] width 71 height 10
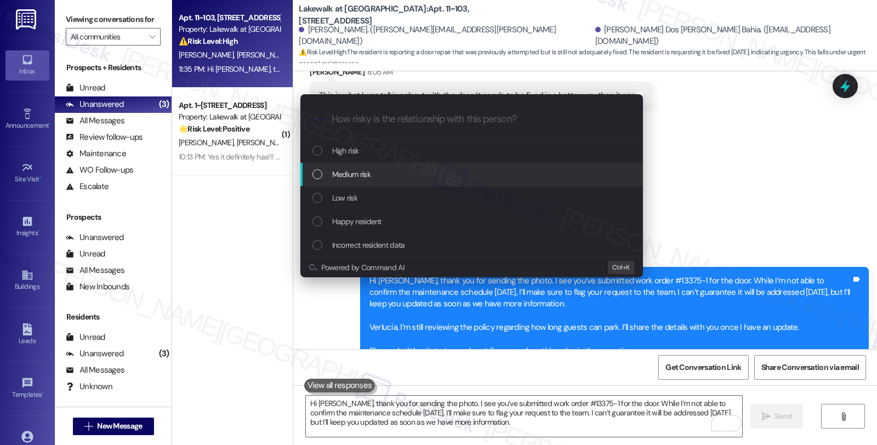
click at [376, 176] on div "Medium risk" at bounding box center [473, 174] width 321 height 12
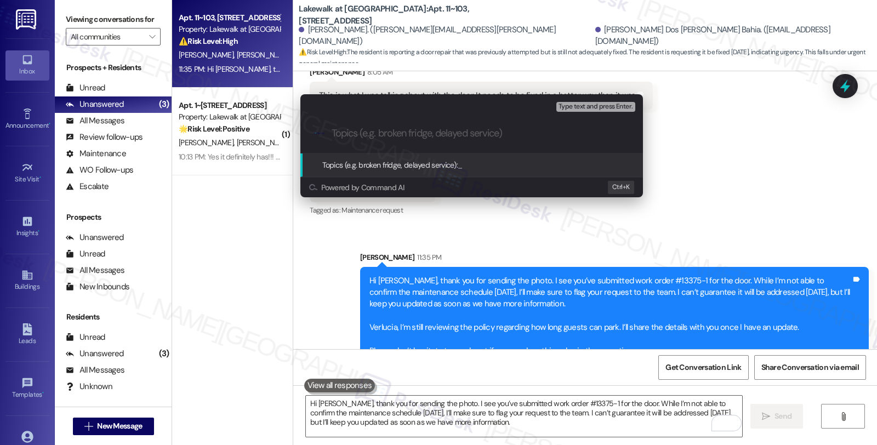
paste input "WO #13375-1 (door); Guest parking"
type input "WO #13375-1 (door); Guest parking"
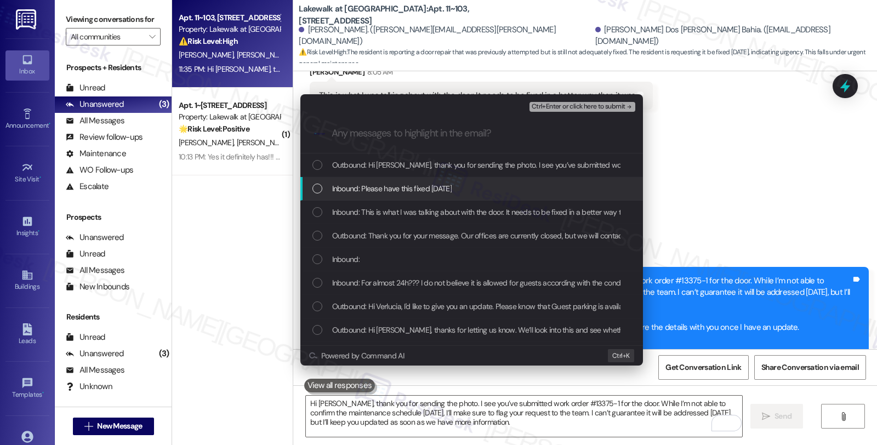
click at [376, 190] on span "Inbound: Please have this fixed today" at bounding box center [392, 189] width 120 height 12
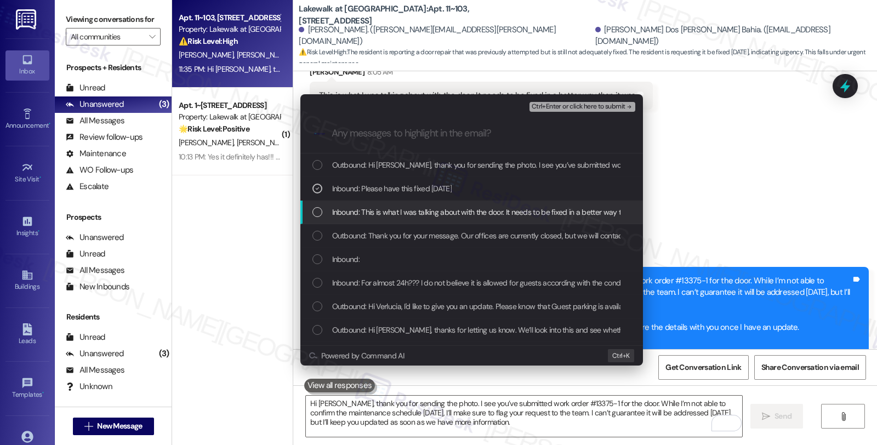
click at [377, 212] on span "Inbound: This is what I was talking about with the door. It needs to be fixed i…" at bounding box center [493, 212] width 322 height 12
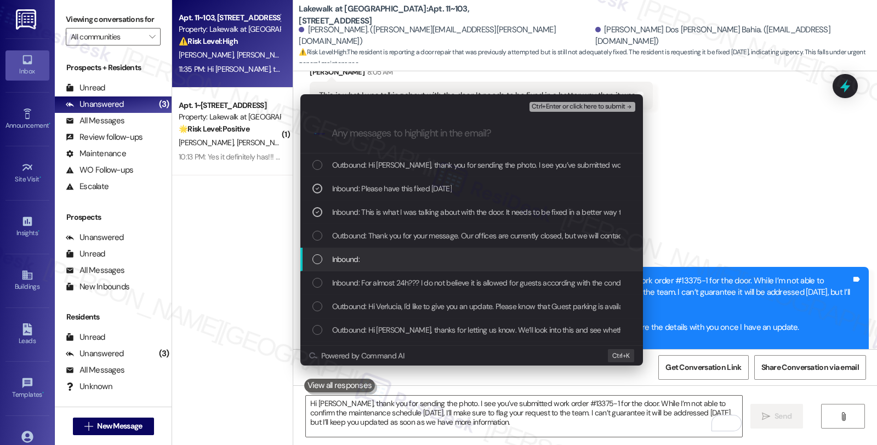
click at [376, 260] on div "Inbound:" at bounding box center [473, 259] width 321 height 12
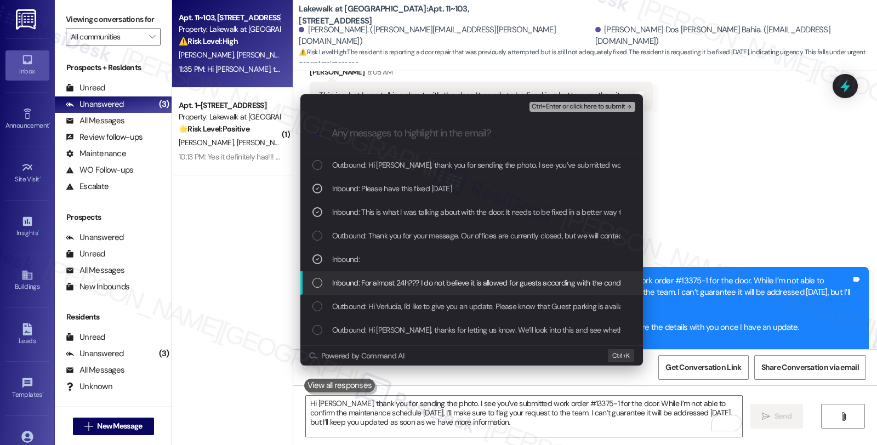
click at [376, 282] on span "Inbound: For almost 24h??? I do not believe it is allowed for guests according …" at bounding box center [496, 283] width 329 height 12
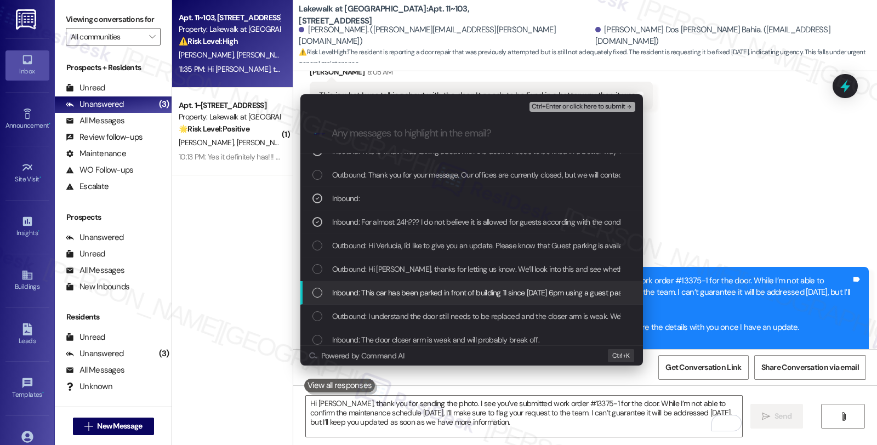
click at [374, 291] on span "Inbound: This car has been parked in front of building 11 since yesterday 6pm u…" at bounding box center [513, 293] width 362 height 12
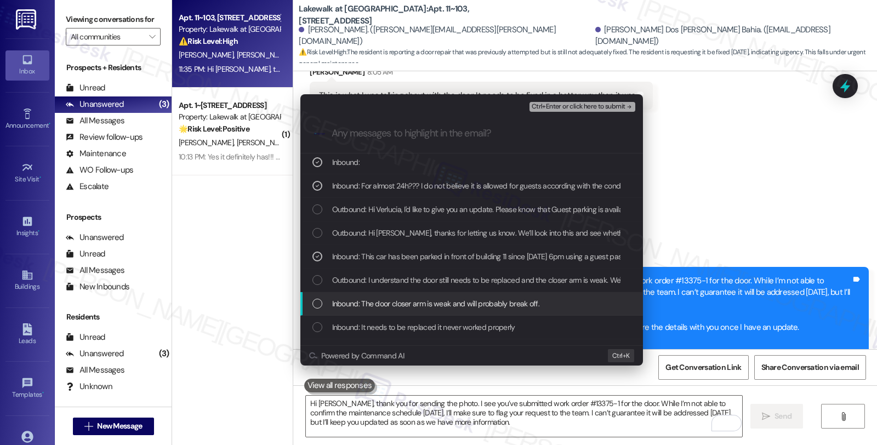
scroll to position [122, 0]
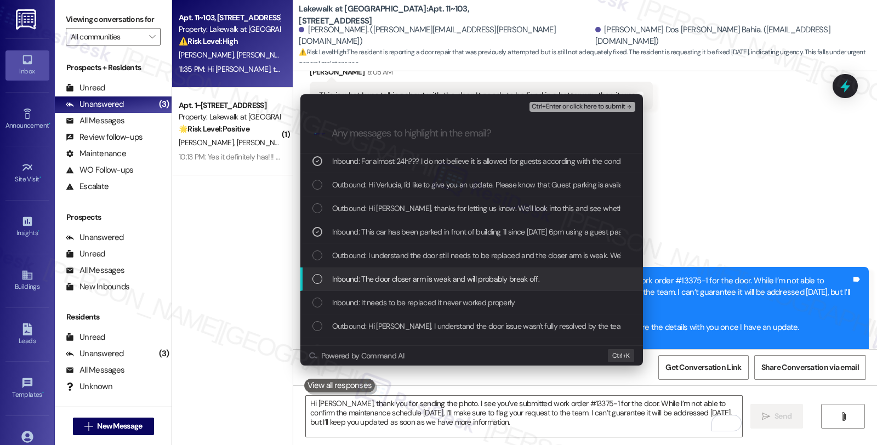
click at [392, 276] on span "Inbound: The door closer arm is weak and will probably break off." at bounding box center [436, 279] width 208 height 12
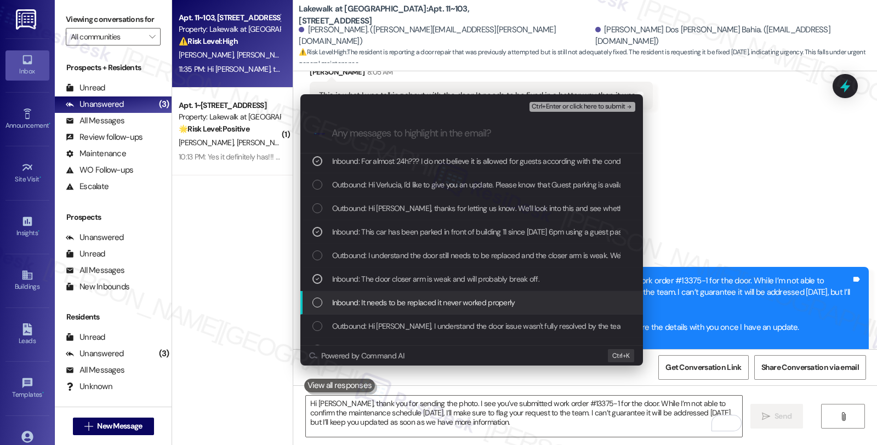
click at [401, 299] on span "Inbound: It needs to be replaced it never worked properly" at bounding box center [423, 303] width 183 height 12
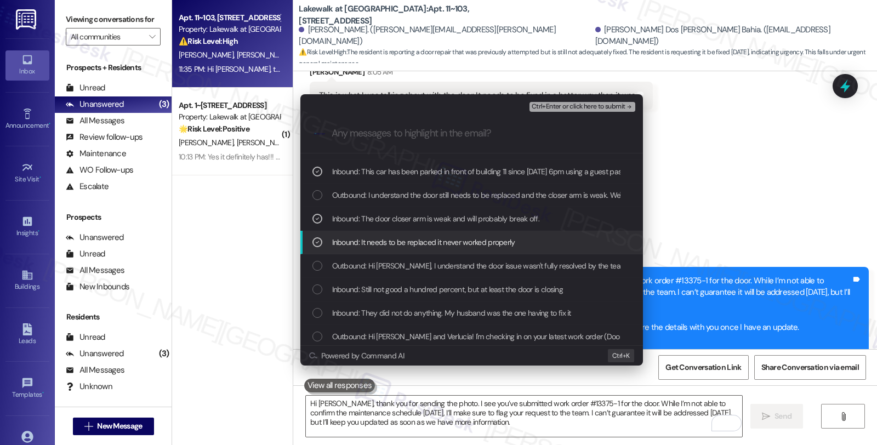
scroll to position [183, 0]
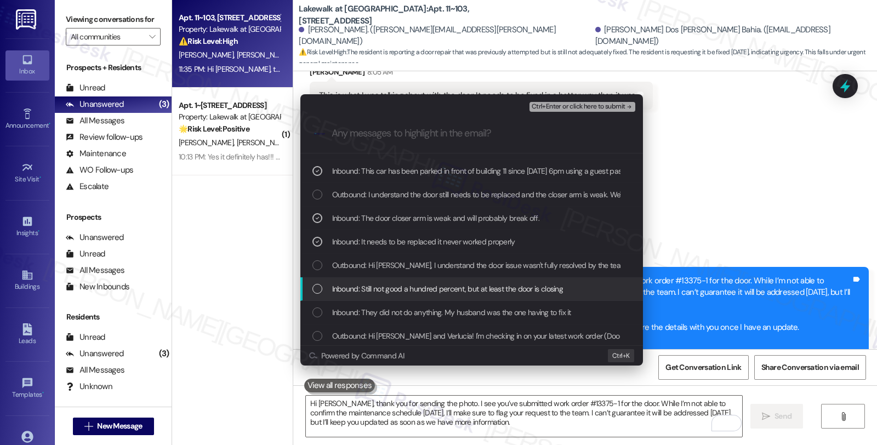
click at [404, 293] on span "Inbound: Still not good a hundred percent, but at least the door is closing" at bounding box center [447, 289] width 231 height 12
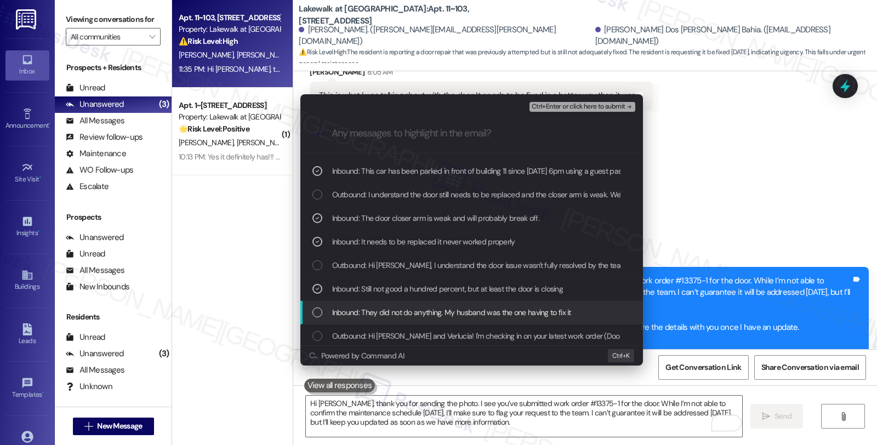
click at [408, 315] on span "Inbound: They did not do anything. My husband was the one having to fix it" at bounding box center [451, 313] width 239 height 12
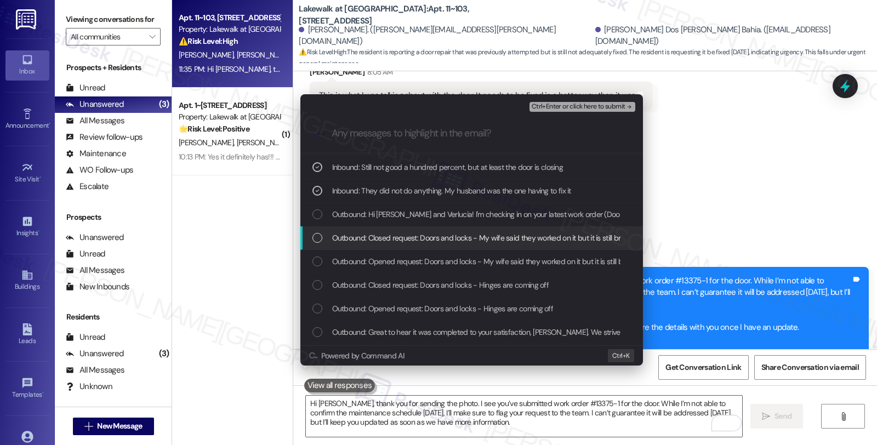
scroll to position [243, 0]
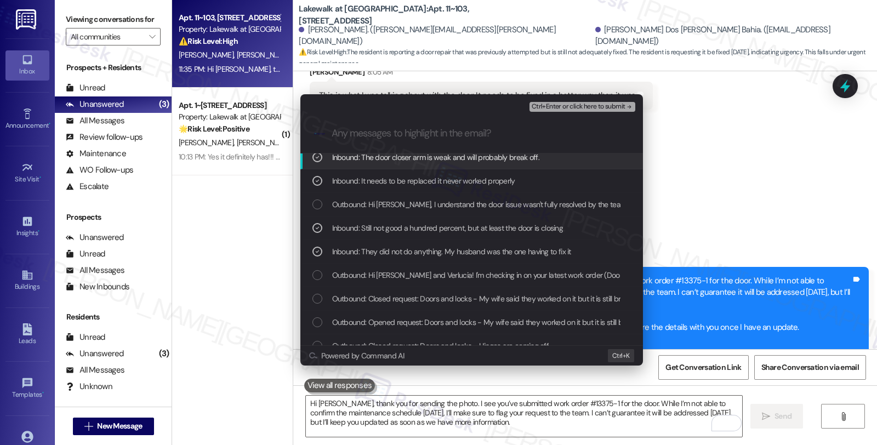
click at [584, 107] on span "Ctrl+Enter or click here to submit" at bounding box center [579, 107] width 94 height 8
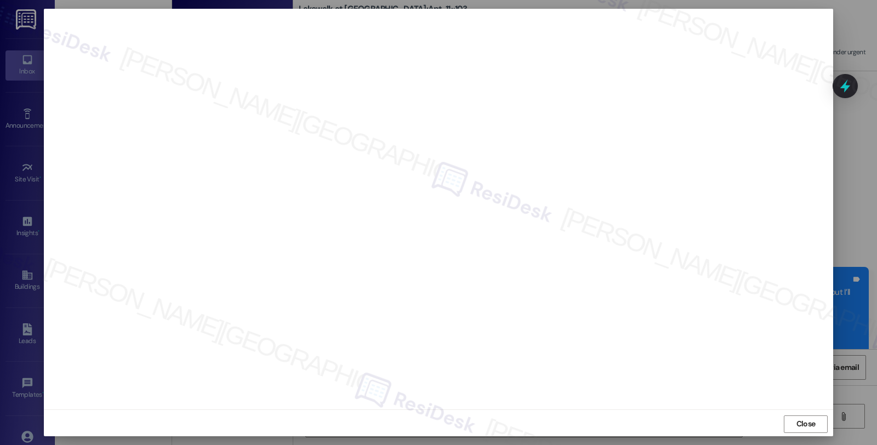
scroll to position [2, 0]
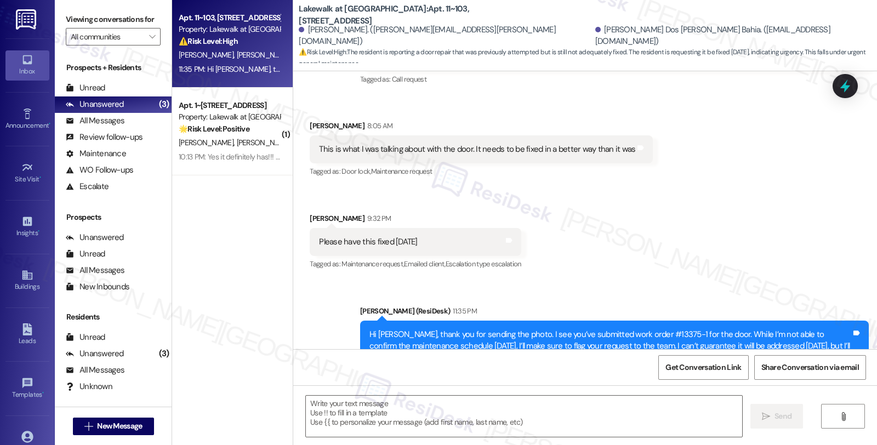
type textarea "Fetching suggested responses. Please feel free to read through the conversation…"
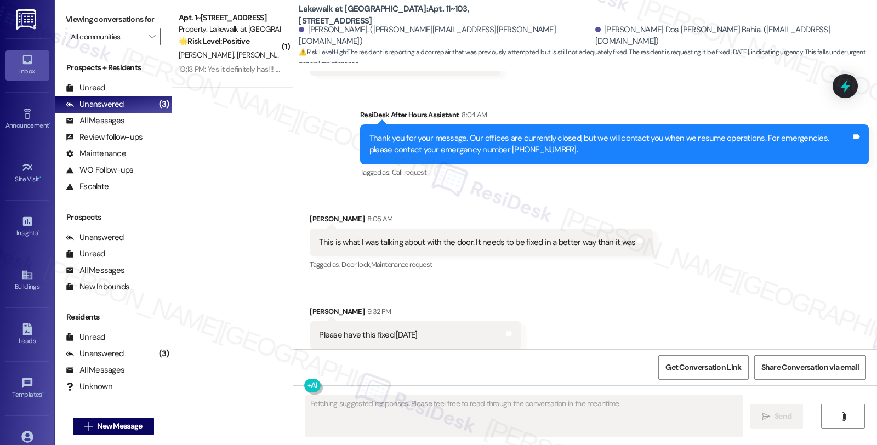
scroll to position [5508, 0]
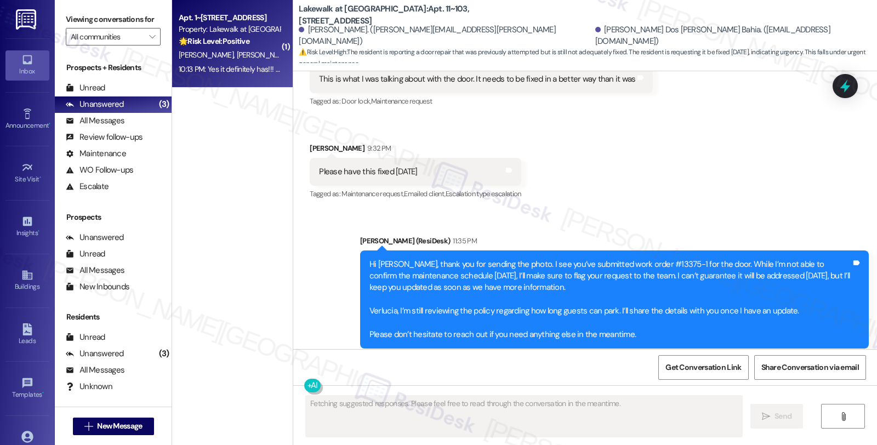
click at [294, 53] on span "[PERSON_NAME]" at bounding box center [321, 55] width 55 height 10
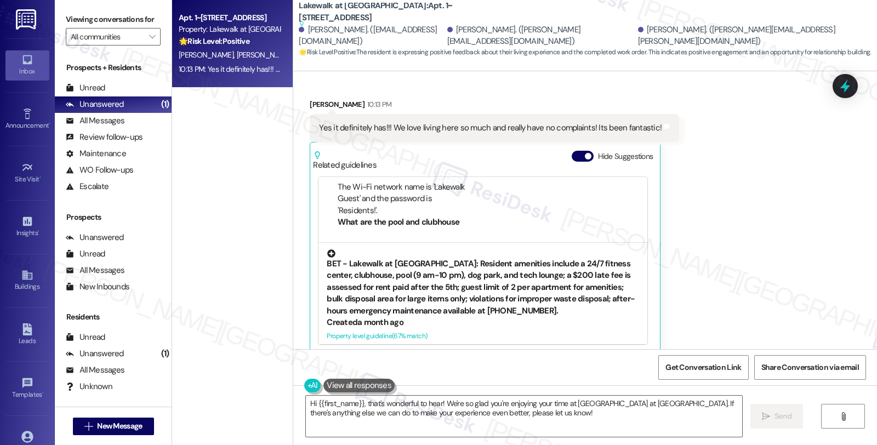
scroll to position [151, 0]
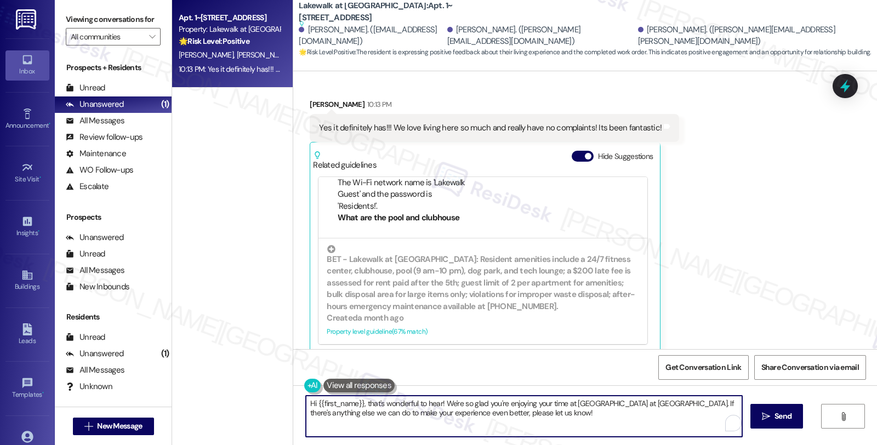
drag, startPoint x: 633, startPoint y: 401, endPoint x: 653, endPoint y: 420, distance: 27.9
click at [653, 420] on textarea "Hi {{first_name}}, that's wonderful to hear! We're so glad you're enjoying your…" at bounding box center [524, 416] width 436 height 41
paste textarea "Can I ask a quick favor...would you mind sharing your positive experience by wr…"
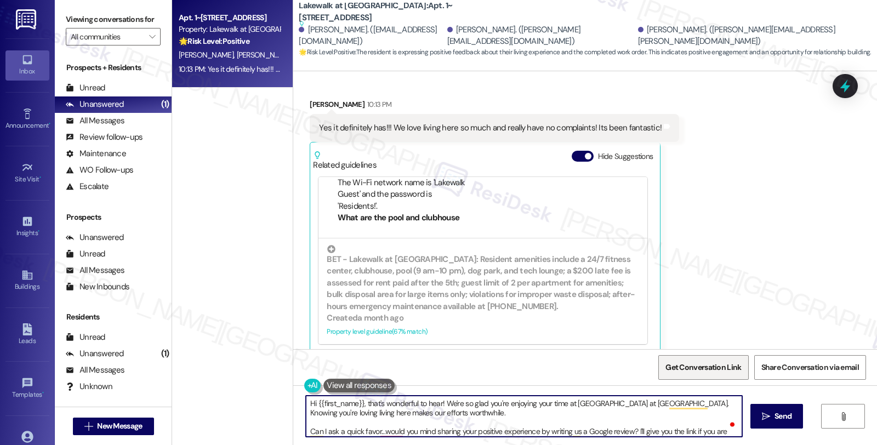
scroll to position [8, 0]
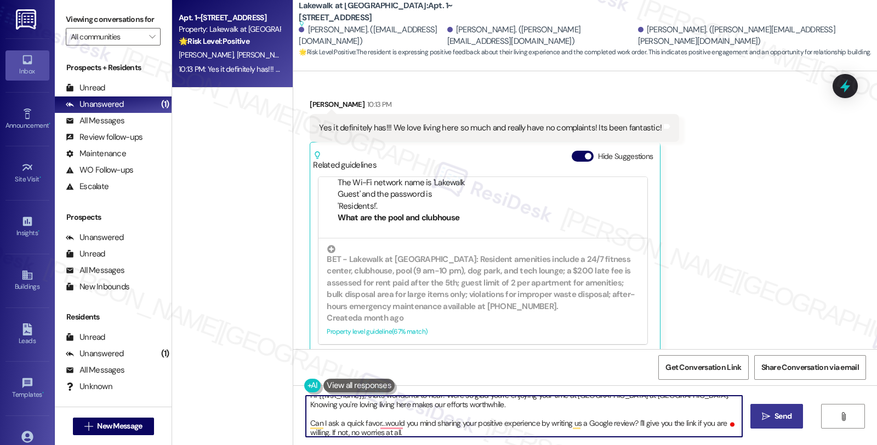
type textarea "Hi {{first_name}}, that's wonderful to hear! We're so glad you're enjoying your…"
click at [796, 422] on button " Send" at bounding box center [777, 416] width 53 height 25
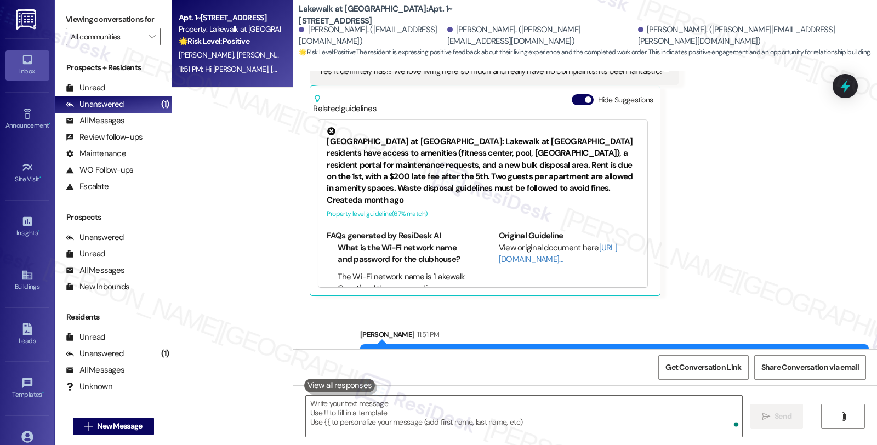
scroll to position [1754, 0]
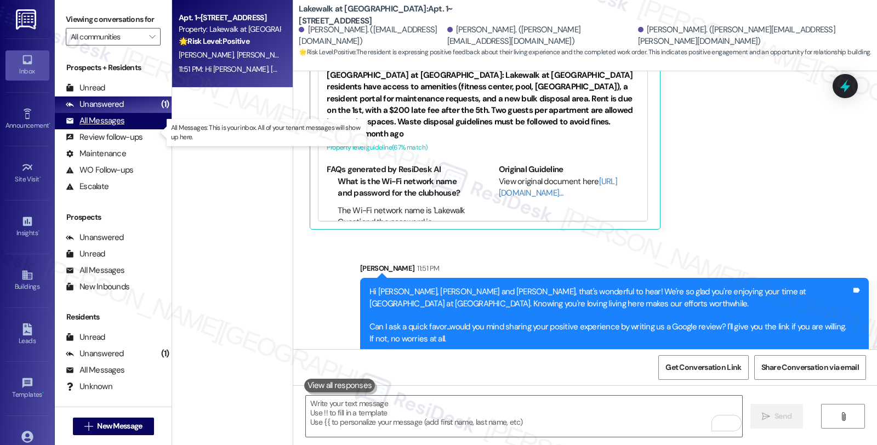
click at [113, 127] on div "All Messages" at bounding box center [95, 121] width 59 height 12
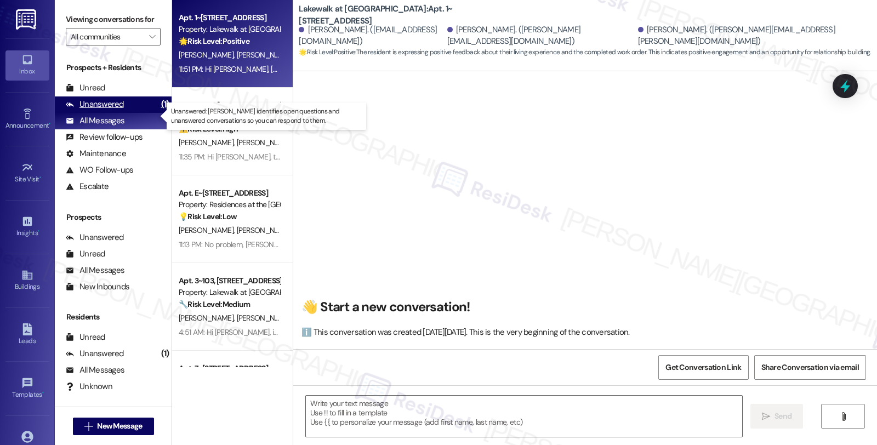
click at [116, 110] on div "Unanswered" at bounding box center [95, 105] width 58 height 12
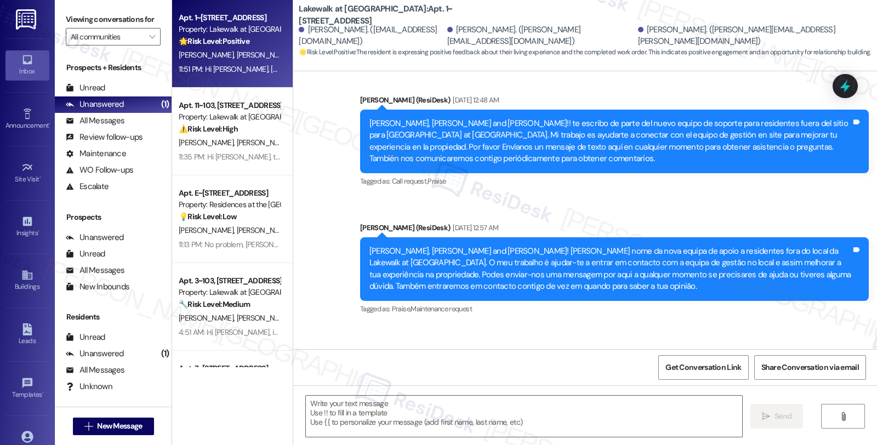
type textarea "Fetching suggested responses. Please feel free to read through the conversation…"
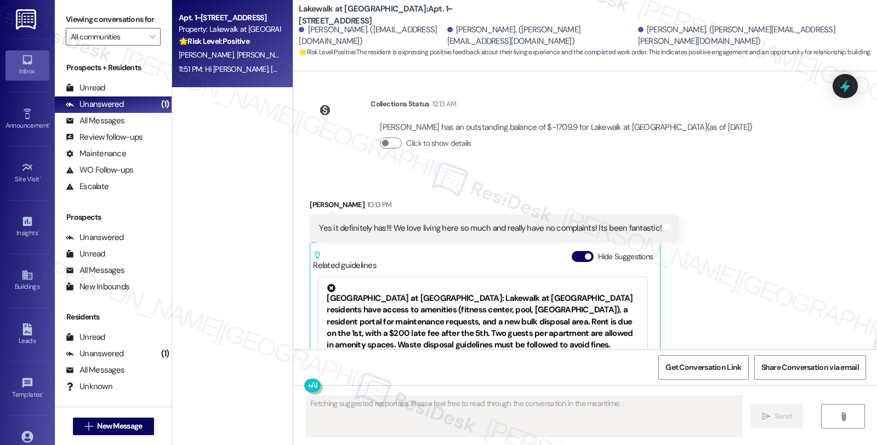
scroll to position [1630, 0]
